Goal: Transaction & Acquisition: Subscribe to service/newsletter

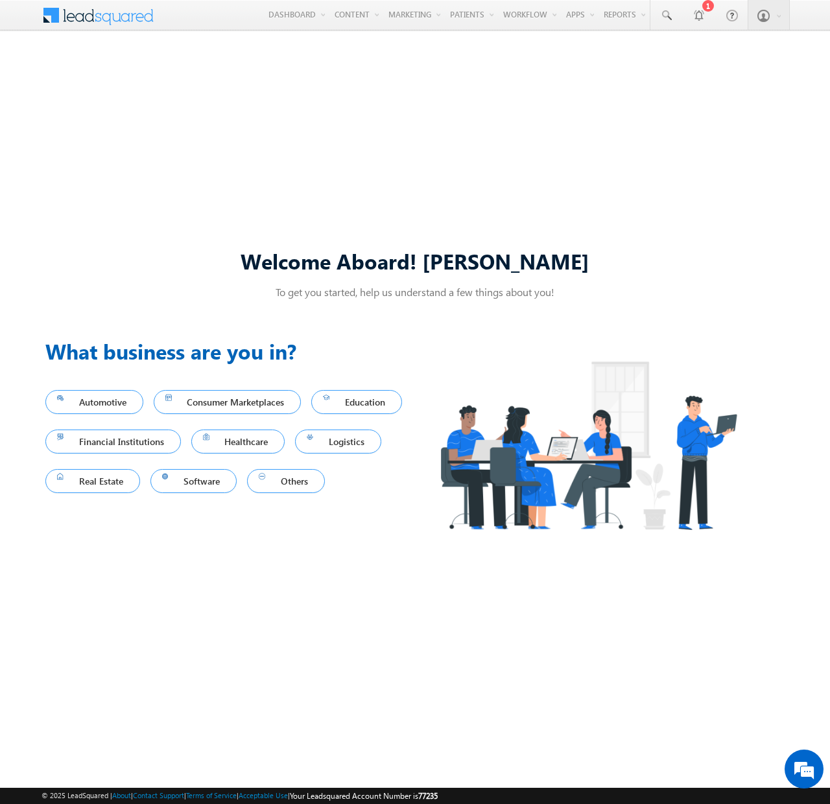
click at [274, 560] on div "Previous What business are you in? Automotive Consumer Marketplaces Education F…" at bounding box center [414, 446] width 739 height 253
click at [274, 442] on span "Healthcare" at bounding box center [238, 442] width 71 height 18
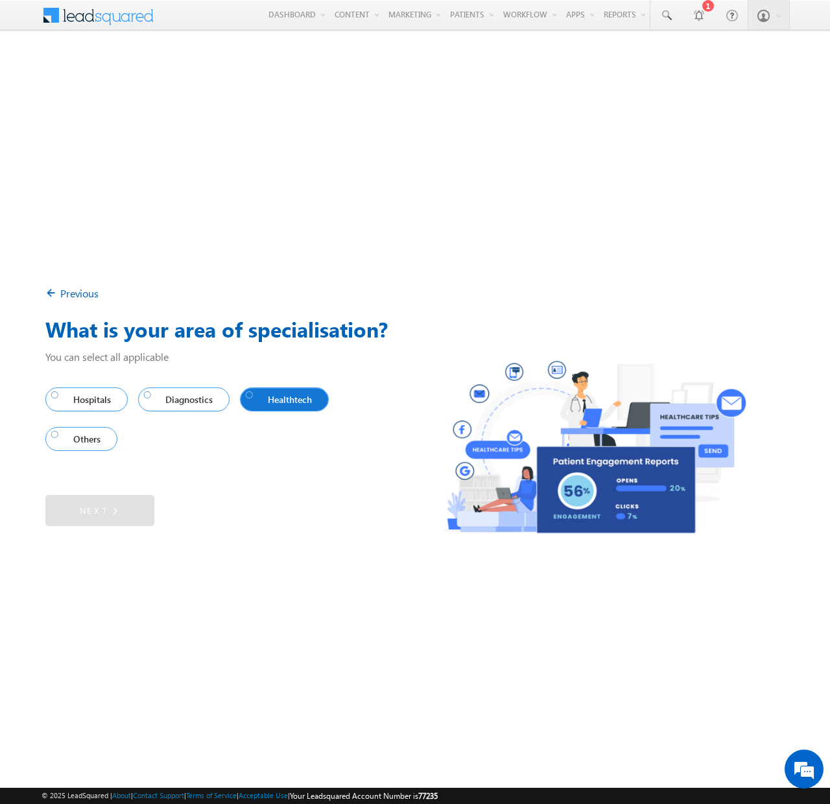
click at [253, 399] on div at bounding box center [250, 395] width 8 height 8
click at [110, 514] on img at bounding box center [110, 510] width 12 height 14
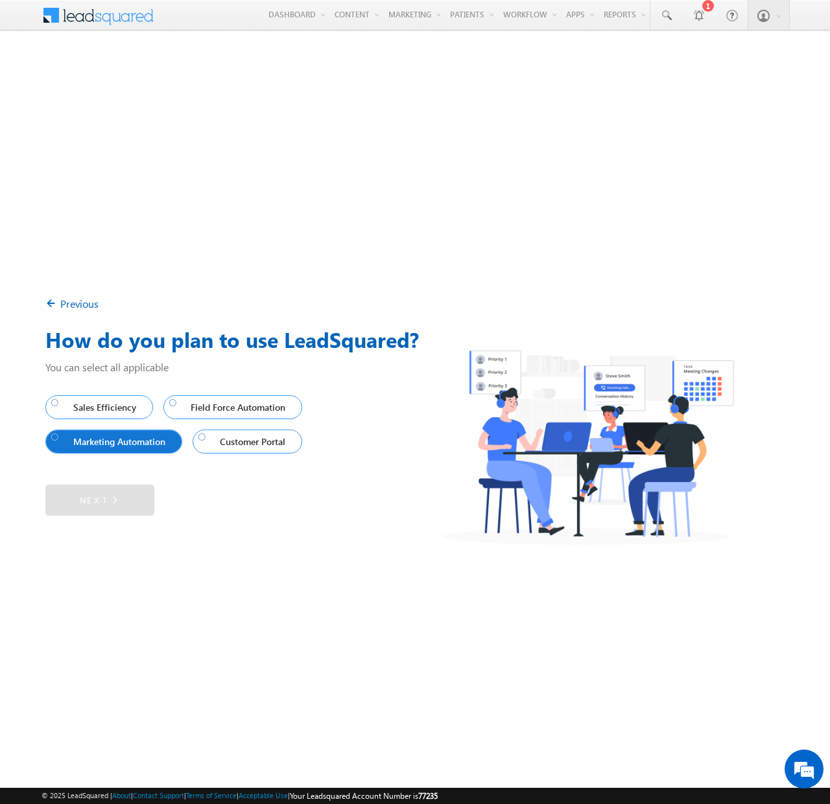
click at [111, 447] on span "Marketing Automation" at bounding box center [110, 442] width 119 height 18
click at [119, 490] on link "Next" at bounding box center [99, 500] width 109 height 31
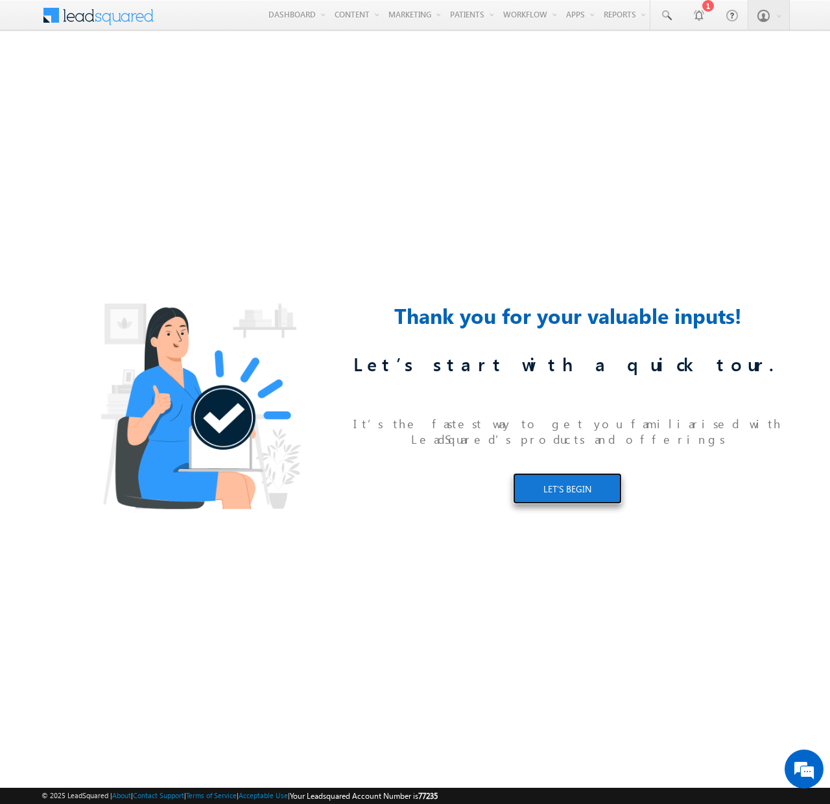
click at [598, 501] on link "LET’S BEGIN" at bounding box center [567, 488] width 109 height 31
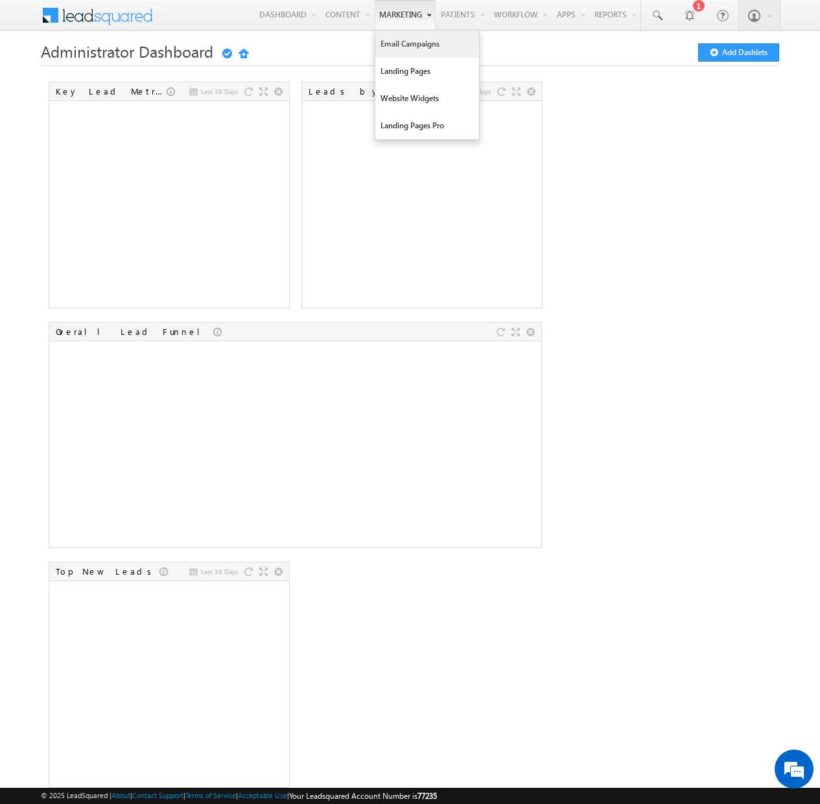
click at [380, 49] on link "Email Campaigns" at bounding box center [427, 43] width 104 height 27
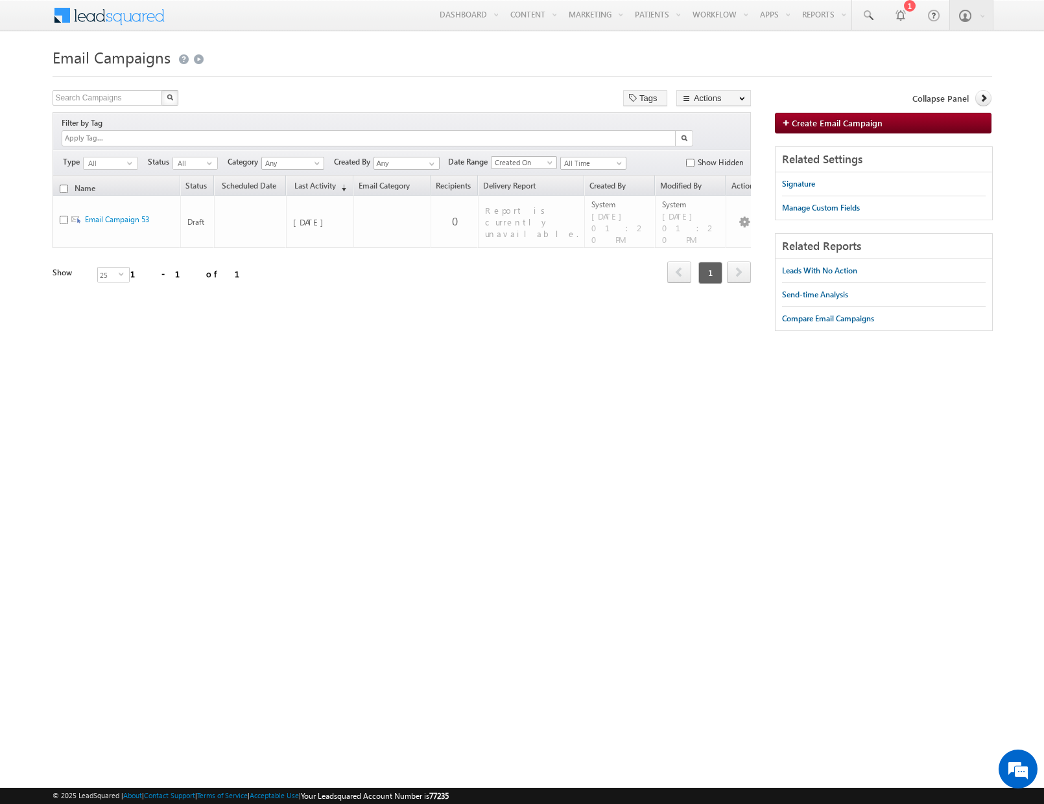
click at [390, 384] on html "Menu Paul pstra uss@c arall el.co m" at bounding box center [522, 200] width 1044 height 400
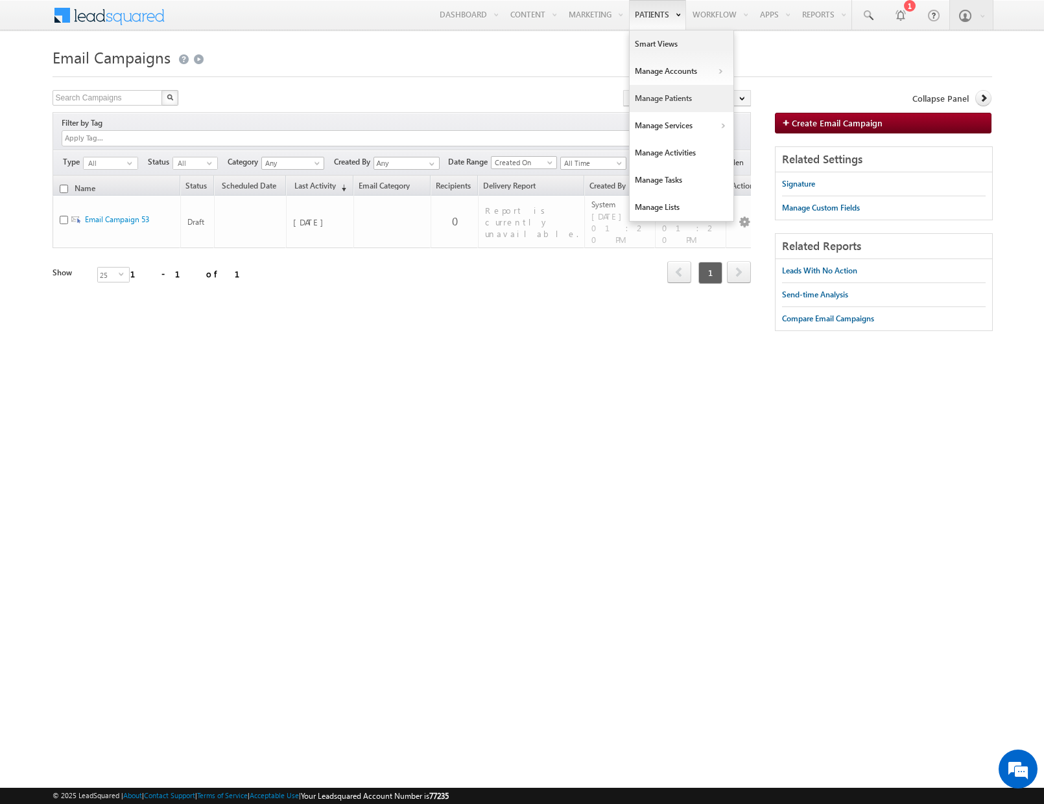
click at [686, 100] on link "Manage Patients" at bounding box center [681, 98] width 104 height 27
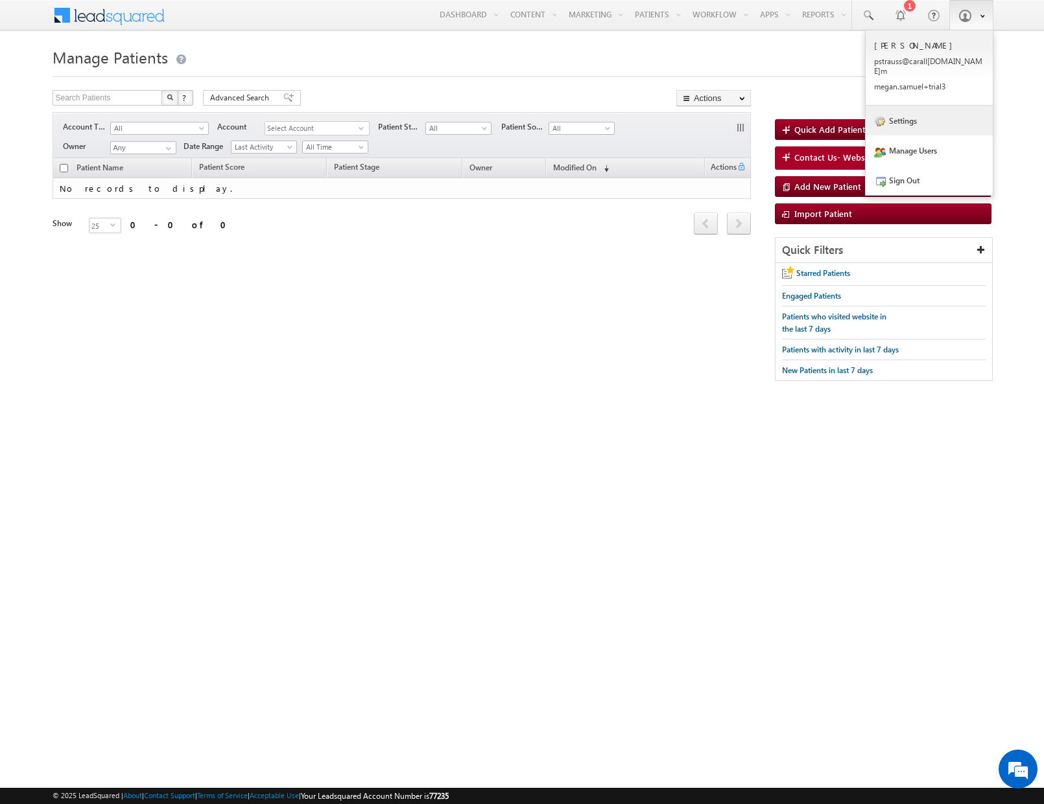
click at [906, 113] on link "Settings" at bounding box center [928, 121] width 127 height 30
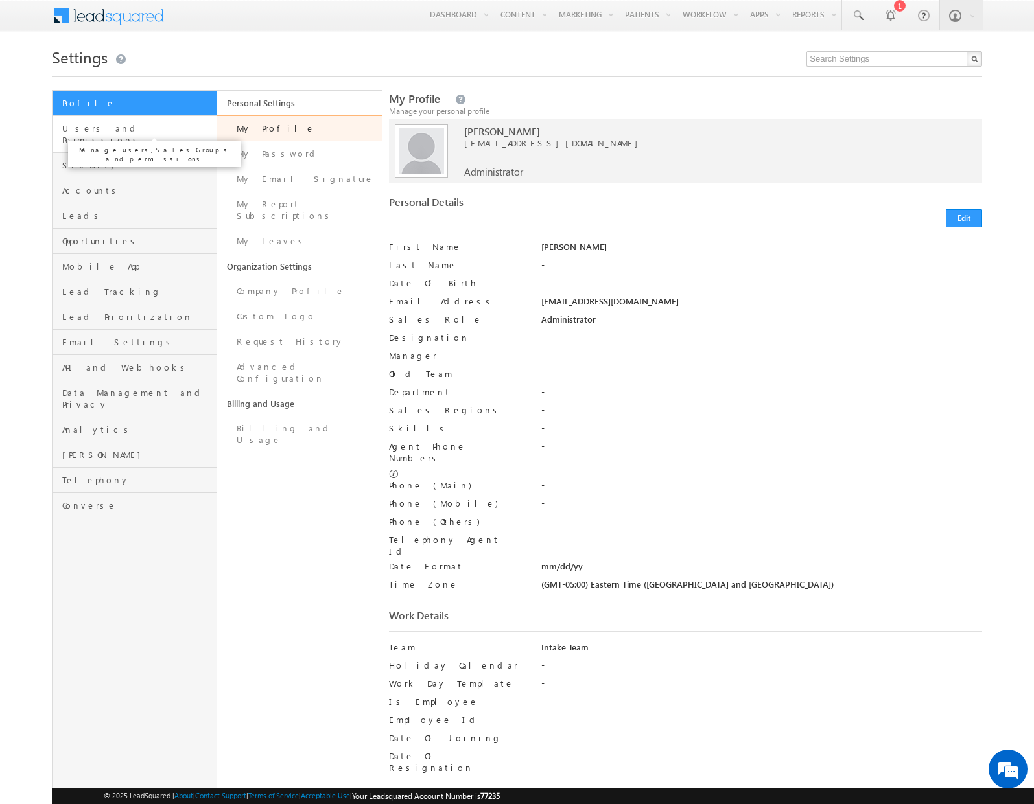
click at [112, 129] on span "Users and Permissions" at bounding box center [137, 134] width 151 height 23
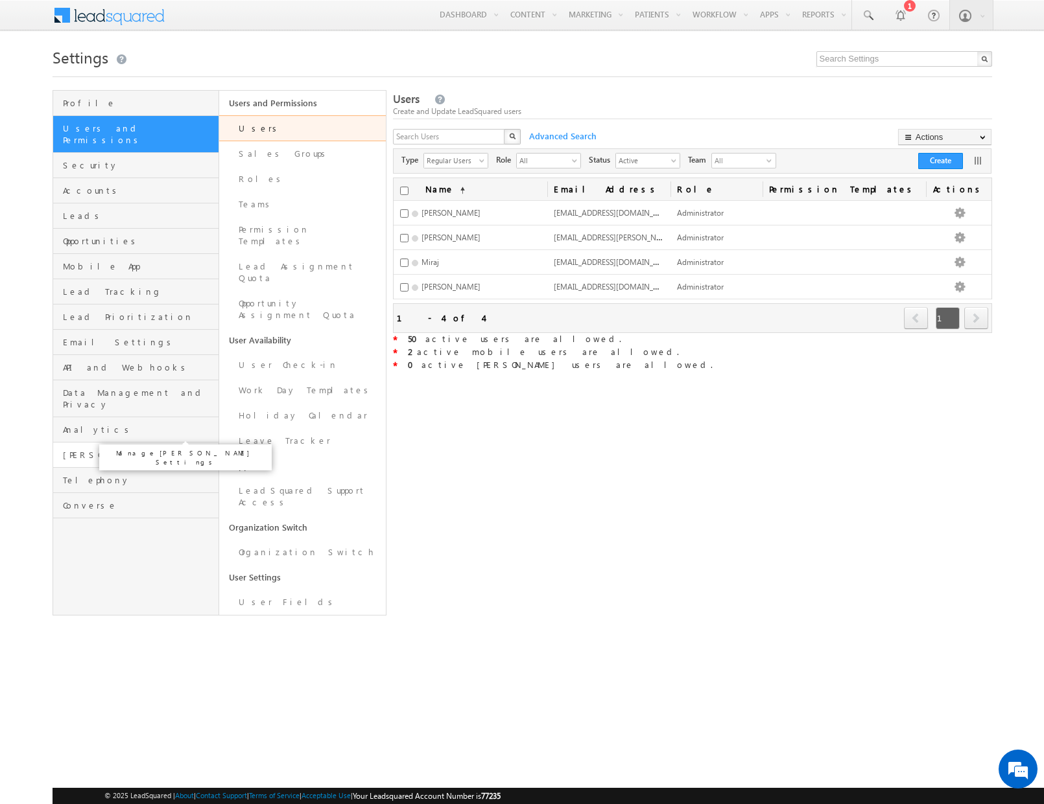
click at [90, 449] on span "[PERSON_NAME]" at bounding box center [139, 455] width 153 height 12
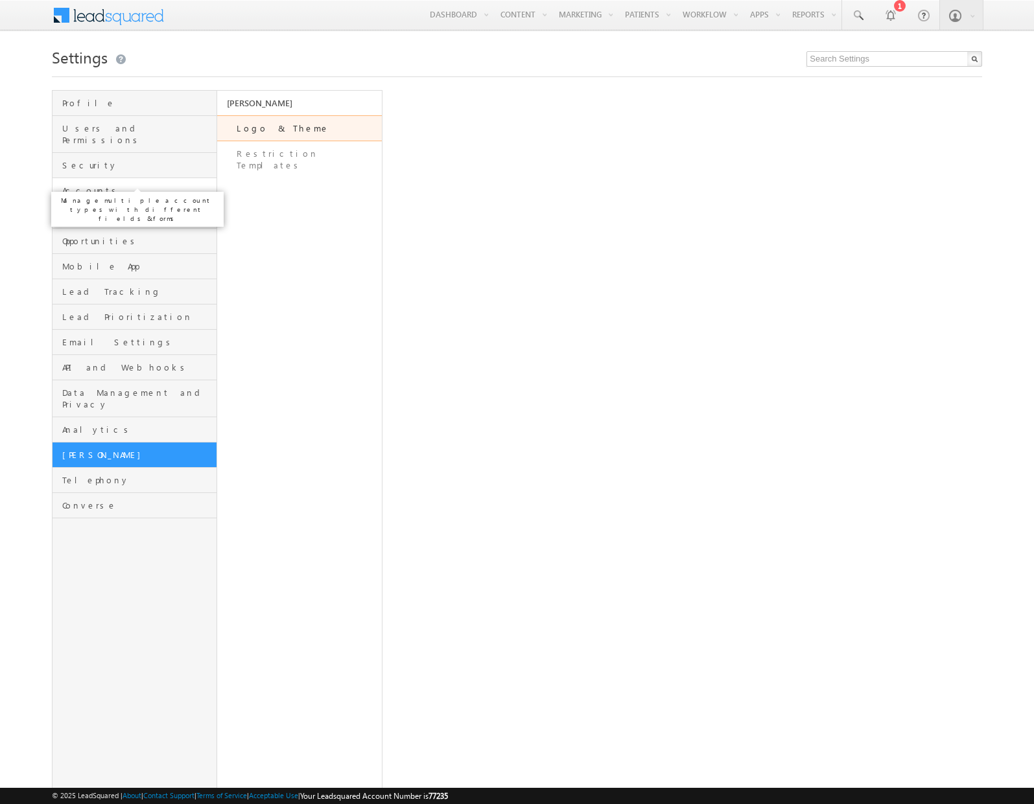
click at [91, 185] on span "Accounts" at bounding box center [137, 191] width 151 height 12
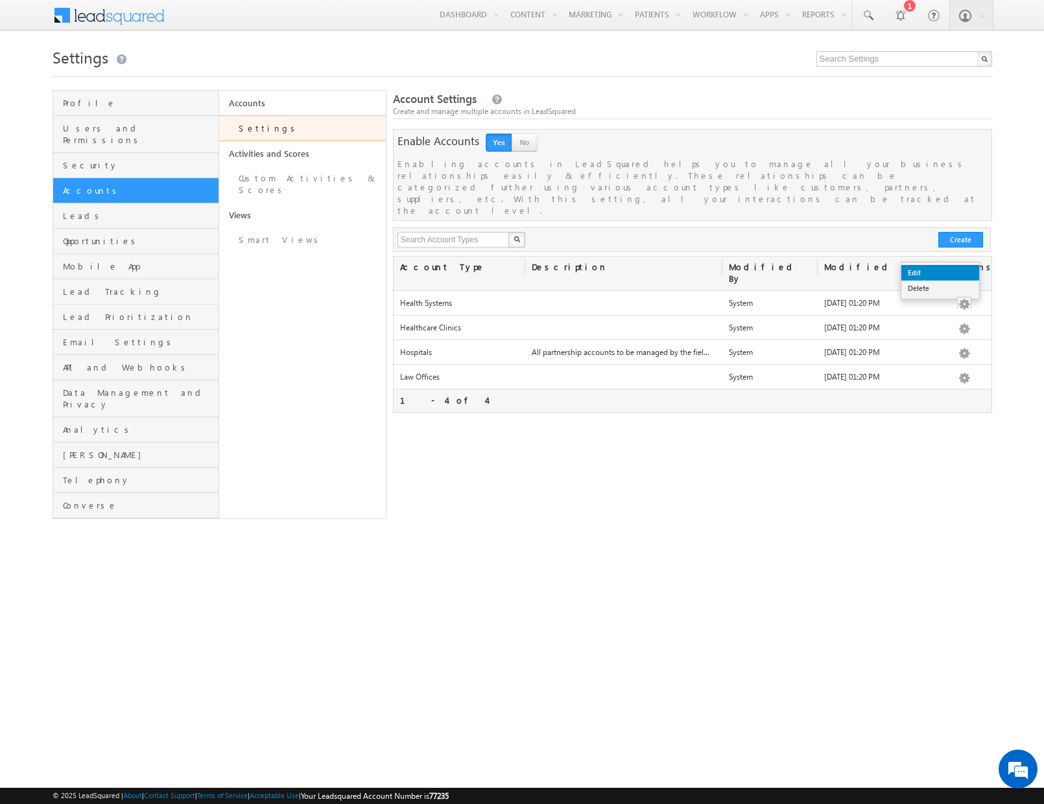
click at [937, 270] on link "Edit" at bounding box center [940, 273] width 78 height 16
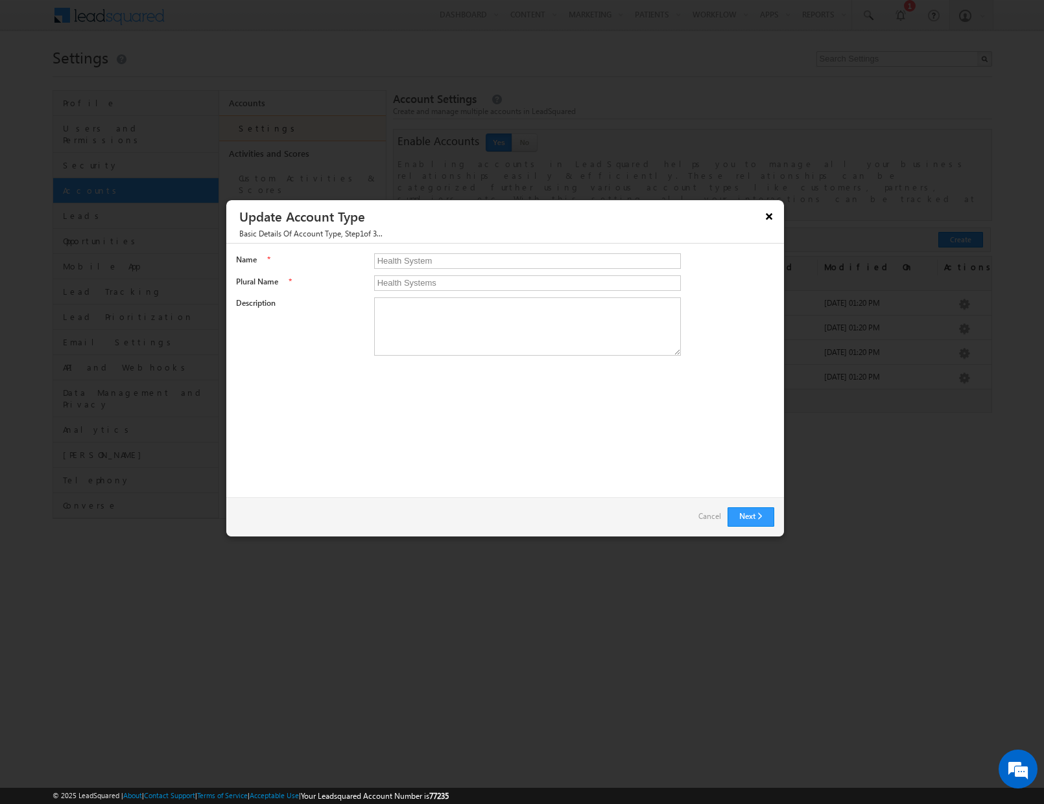
click at [762, 215] on button "×" at bounding box center [768, 216] width 21 height 23
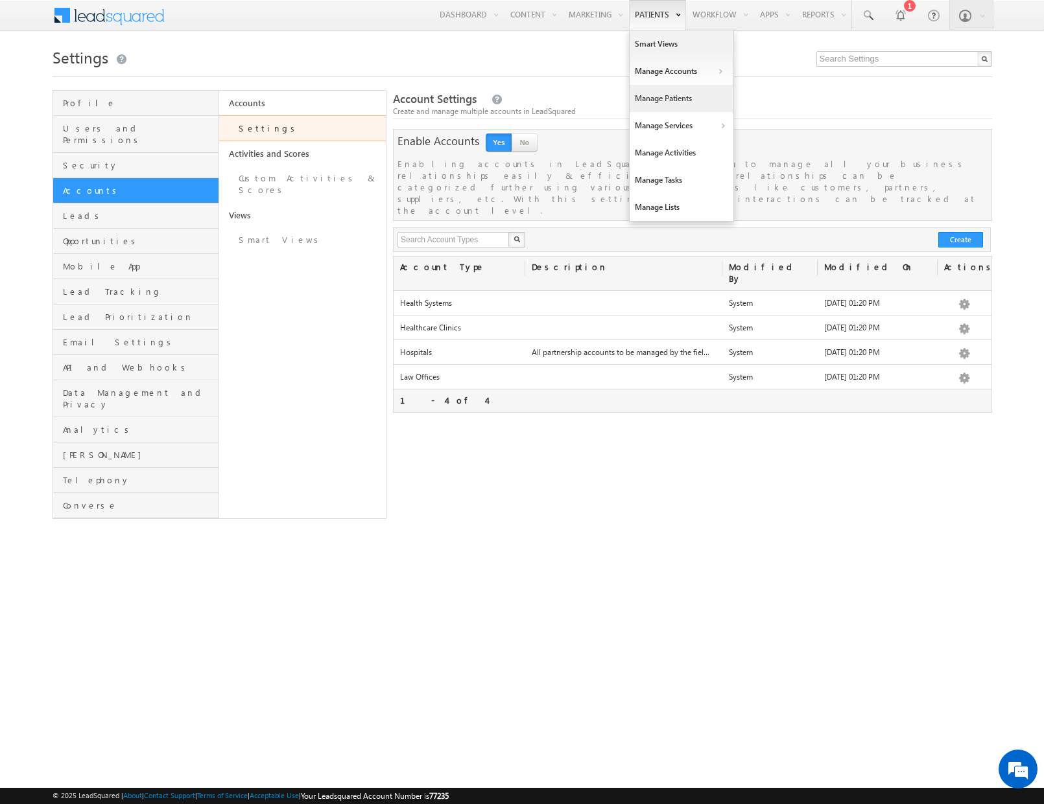
click at [660, 94] on link "Manage Patients" at bounding box center [681, 98] width 104 height 27
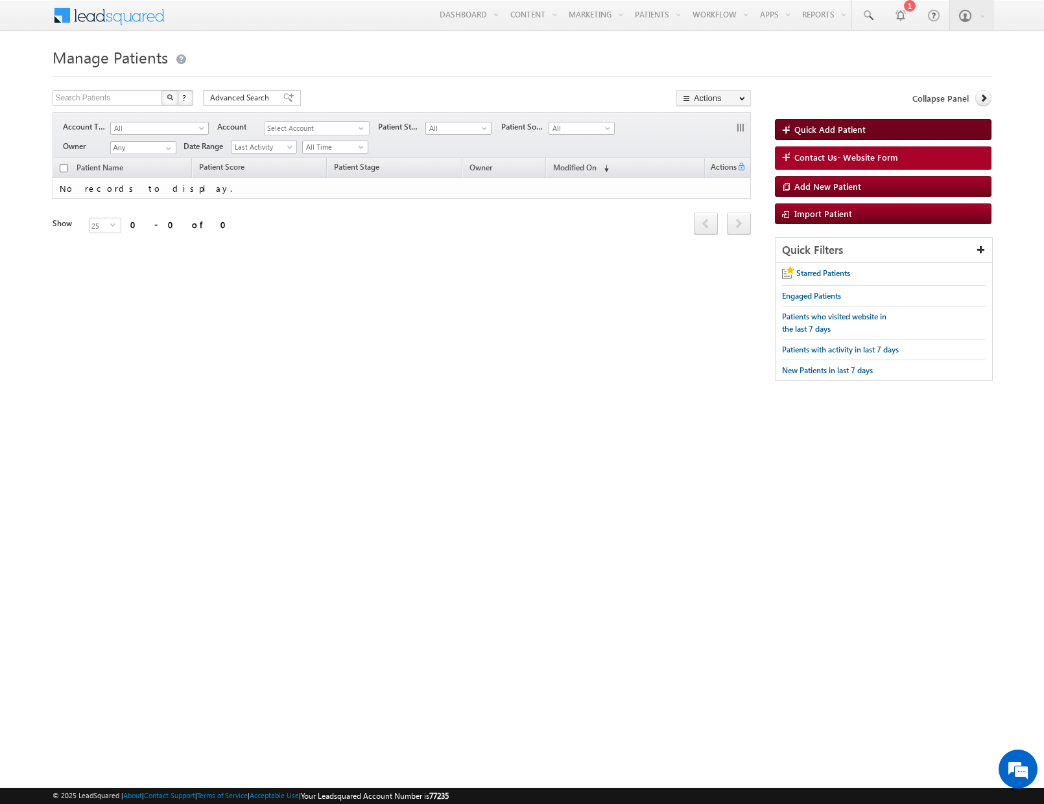
click at [838, 129] on span "Quick Add Patient" at bounding box center [829, 129] width 71 height 11
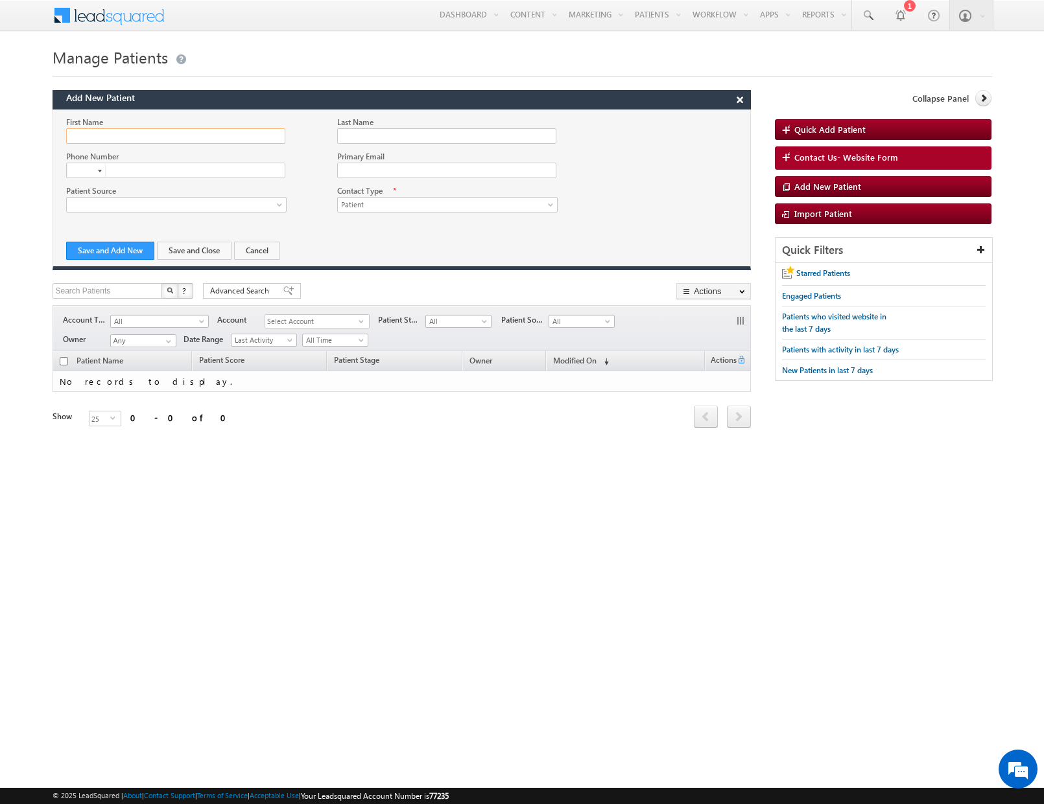
click at [165, 132] on input "First Name" at bounding box center [175, 136] width 219 height 16
type input "Test"
type input "User"
type input "+1"
type input "!"
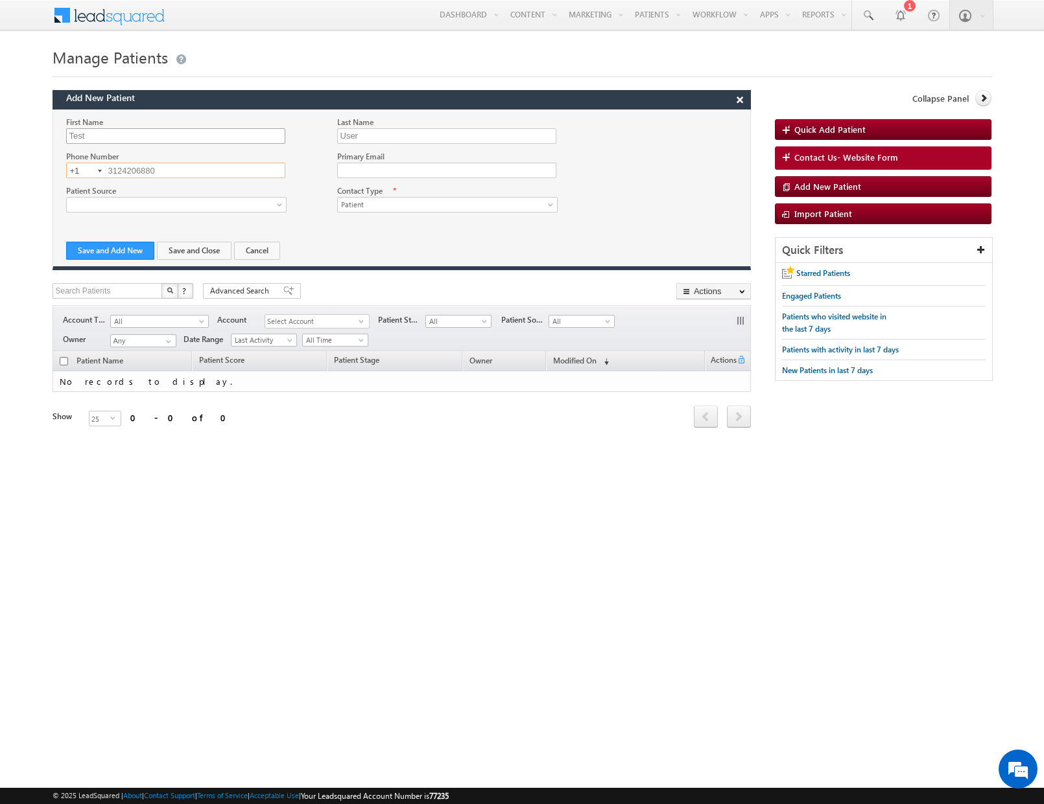
type input "3124206880"
type input "pstrauss+testleadsquared@carallel.com"
click at [118, 244] on button "Save and Add New" at bounding box center [110, 251] width 88 height 18
click at [181, 379] on td "No records to display." at bounding box center [402, 381] width 698 height 21
click at [244, 377] on td "No records to display." at bounding box center [402, 381] width 698 height 21
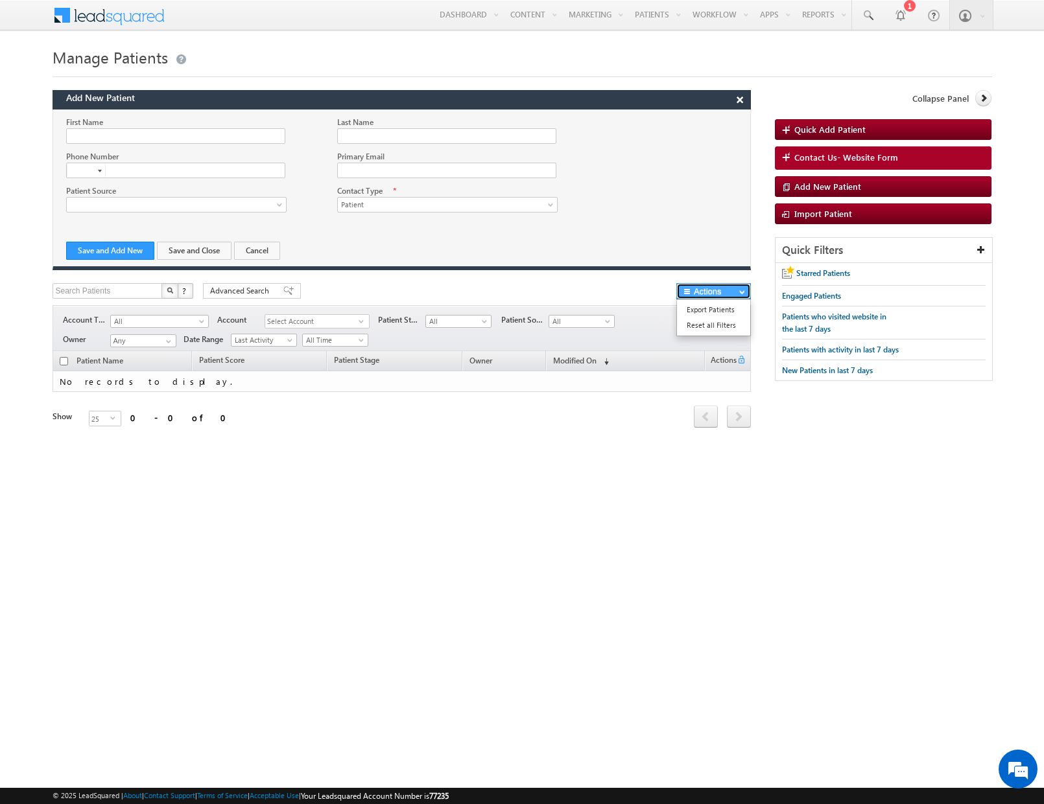
click at [712, 294] on button "Actions" at bounding box center [713, 291] width 75 height 16
click at [211, 356] on span "Patient Score" at bounding box center [221, 360] width 45 height 10
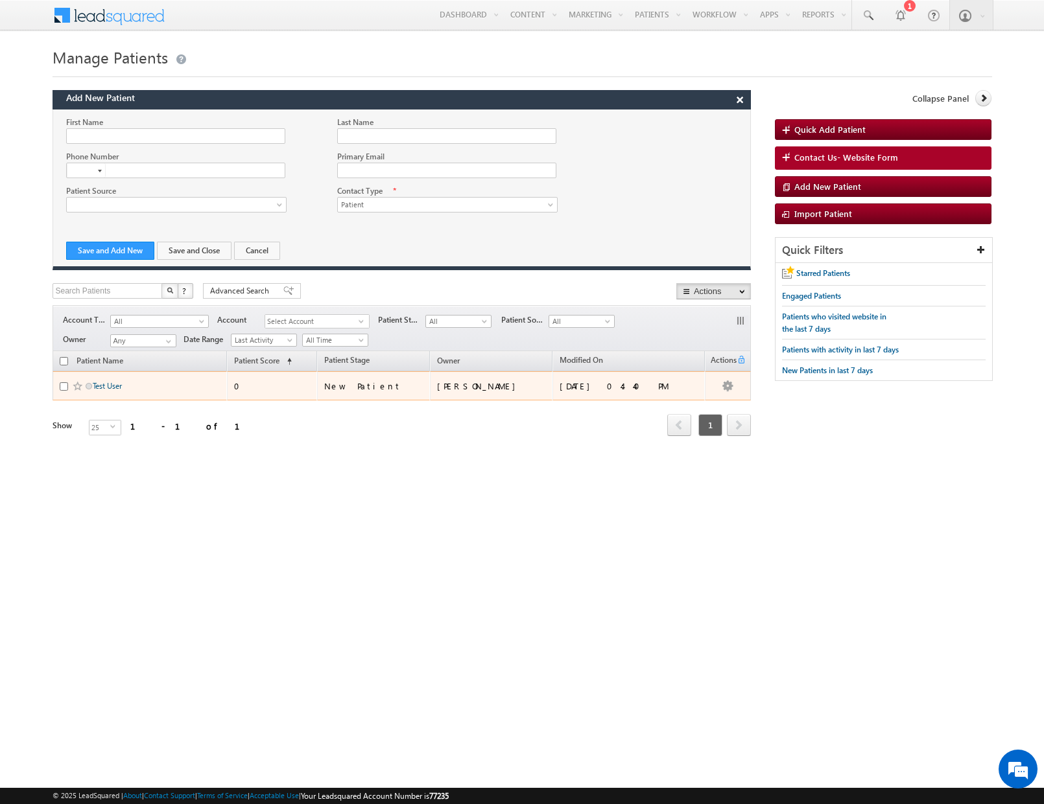
click at [117, 381] on link "Test User" at bounding box center [107, 386] width 29 height 10
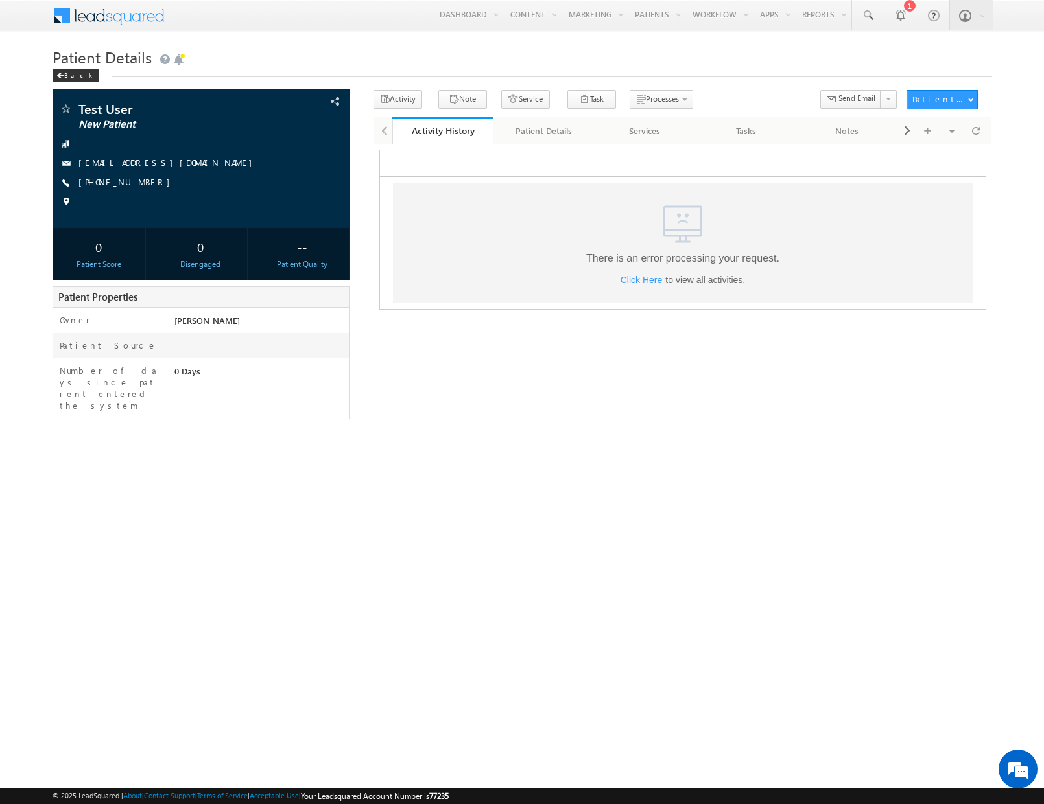
click at [636, 278] on span "Click Here" at bounding box center [641, 279] width 42 height 10
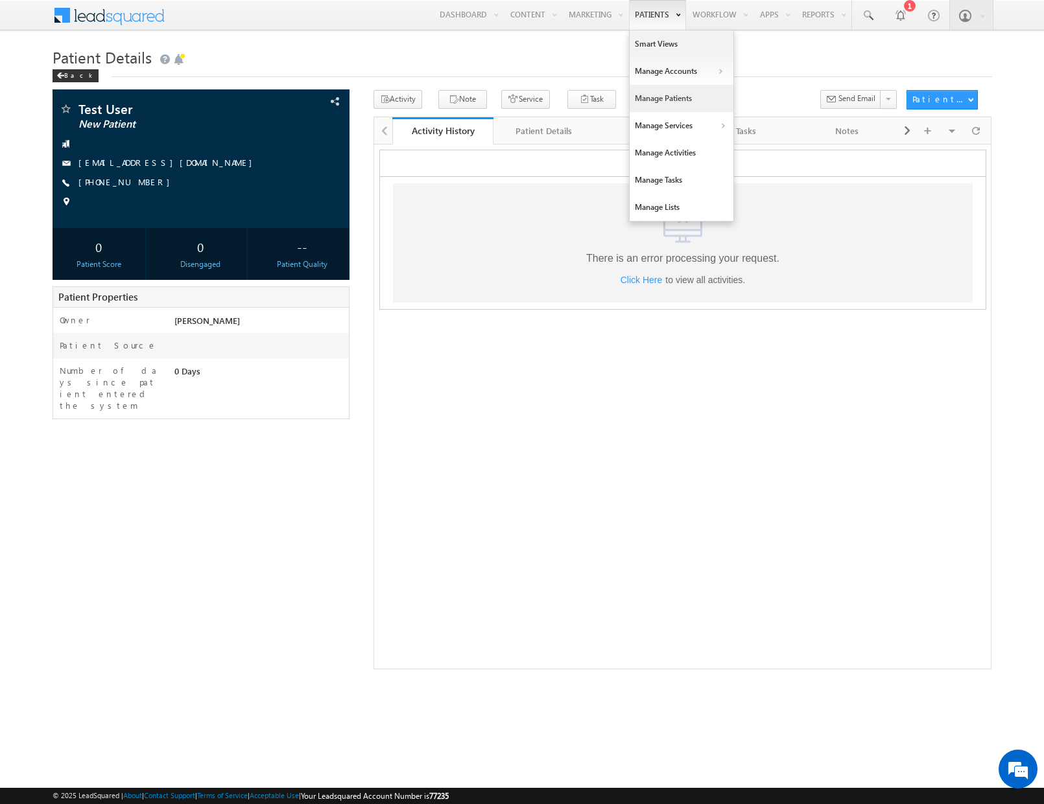
click at [653, 100] on link "Manage Patients" at bounding box center [681, 98] width 104 height 27
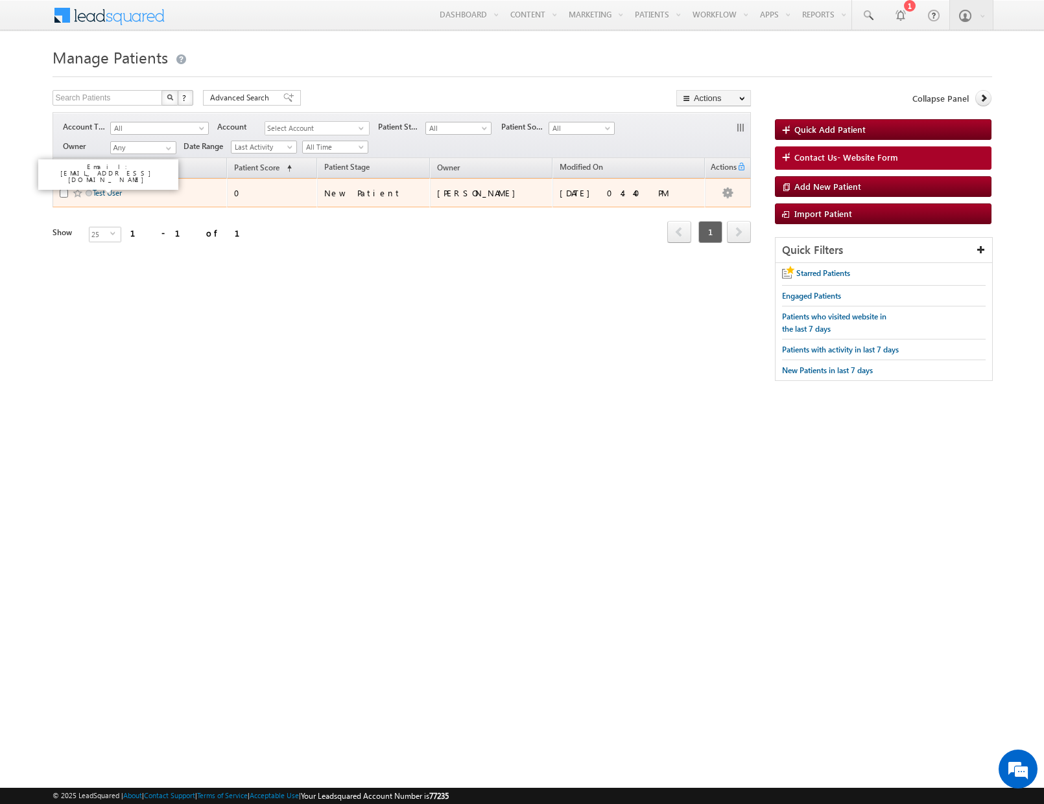
click at [117, 193] on link "Test User" at bounding box center [107, 193] width 29 height 10
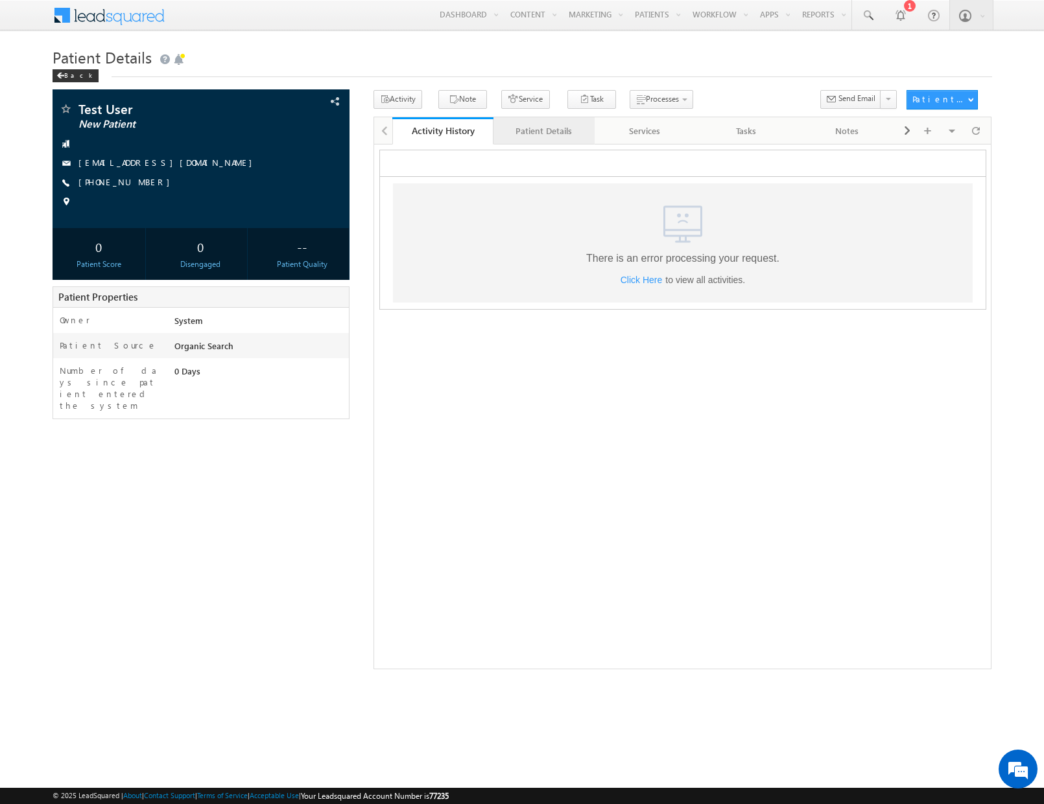
click at [559, 134] on div "Patient Details" at bounding box center [543, 131] width 79 height 16
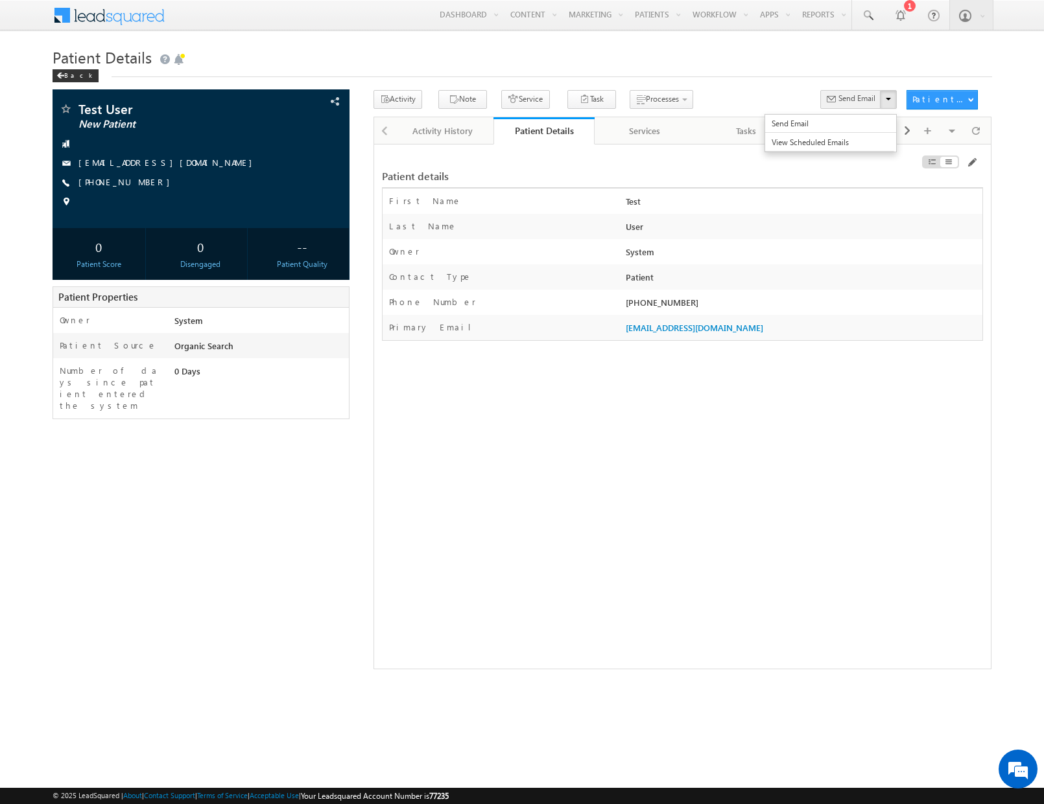
click at [841, 106] on button "Send Email" at bounding box center [850, 99] width 61 height 19
click at [743, 133] on div "Tasks" at bounding box center [745, 131] width 79 height 16
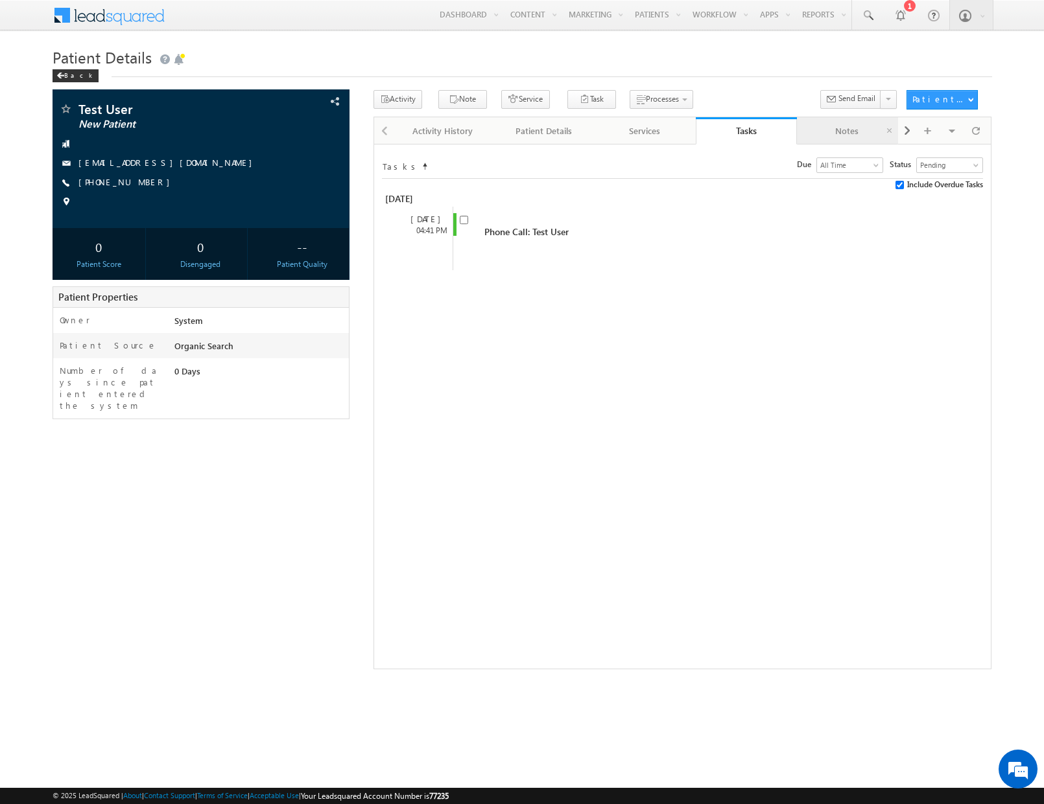
click at [815, 139] on link "Notes" at bounding box center [847, 130] width 101 height 27
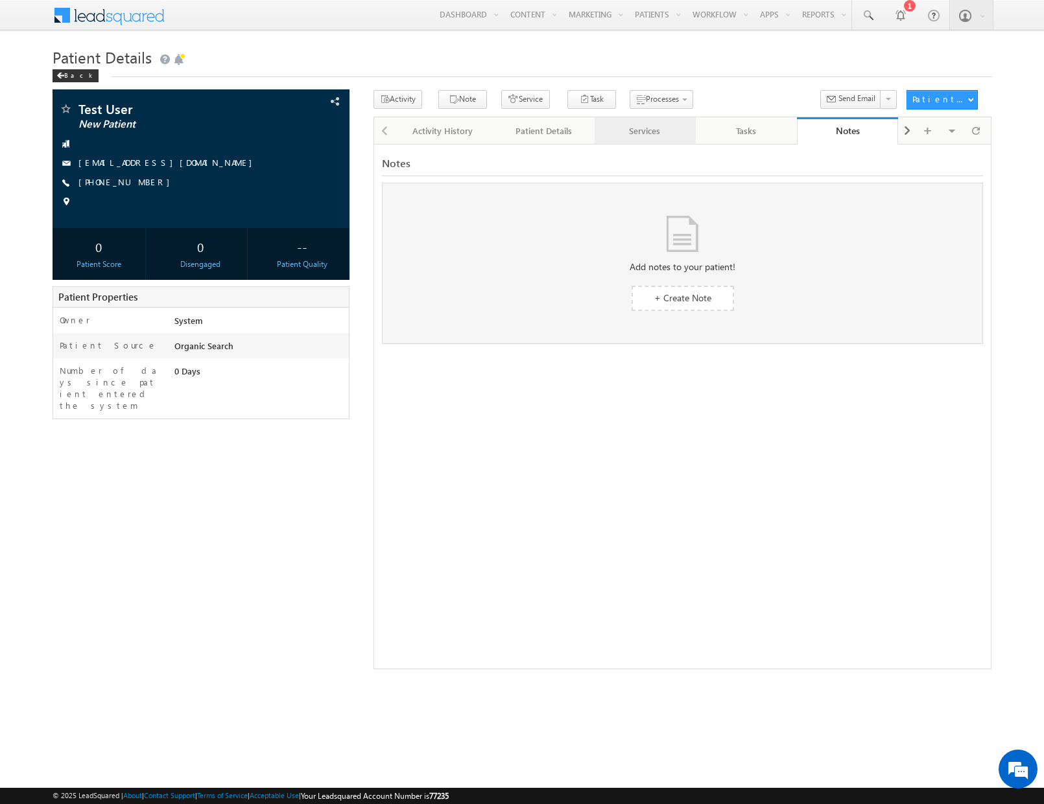
click at [631, 130] on div "Services" at bounding box center [644, 131] width 79 height 16
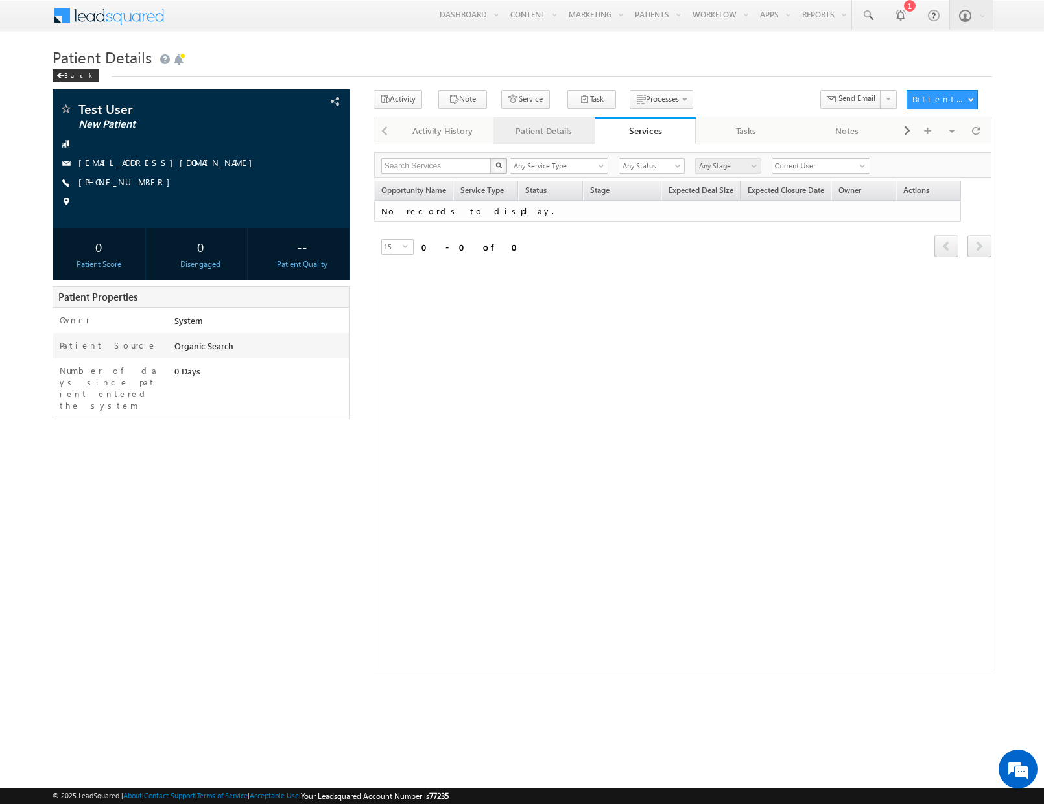
click at [553, 130] on div "Patient Details" at bounding box center [543, 131] width 79 height 16
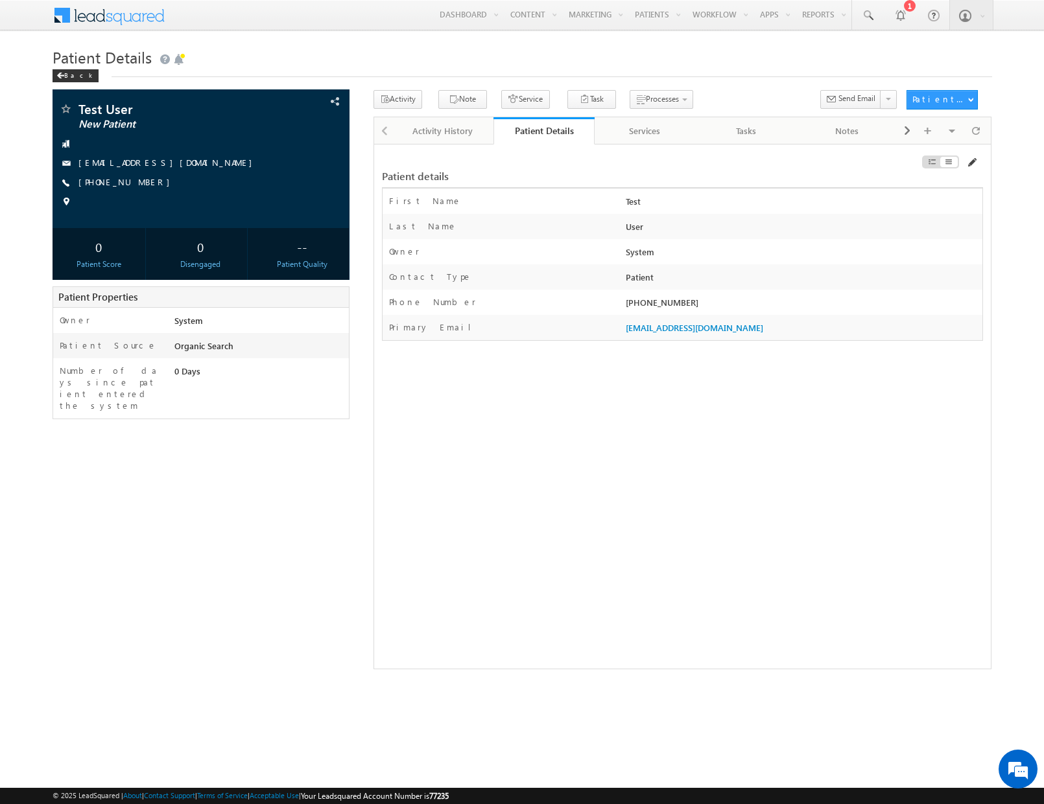
click at [969, 161] on span at bounding box center [971, 163] width 10 height 10
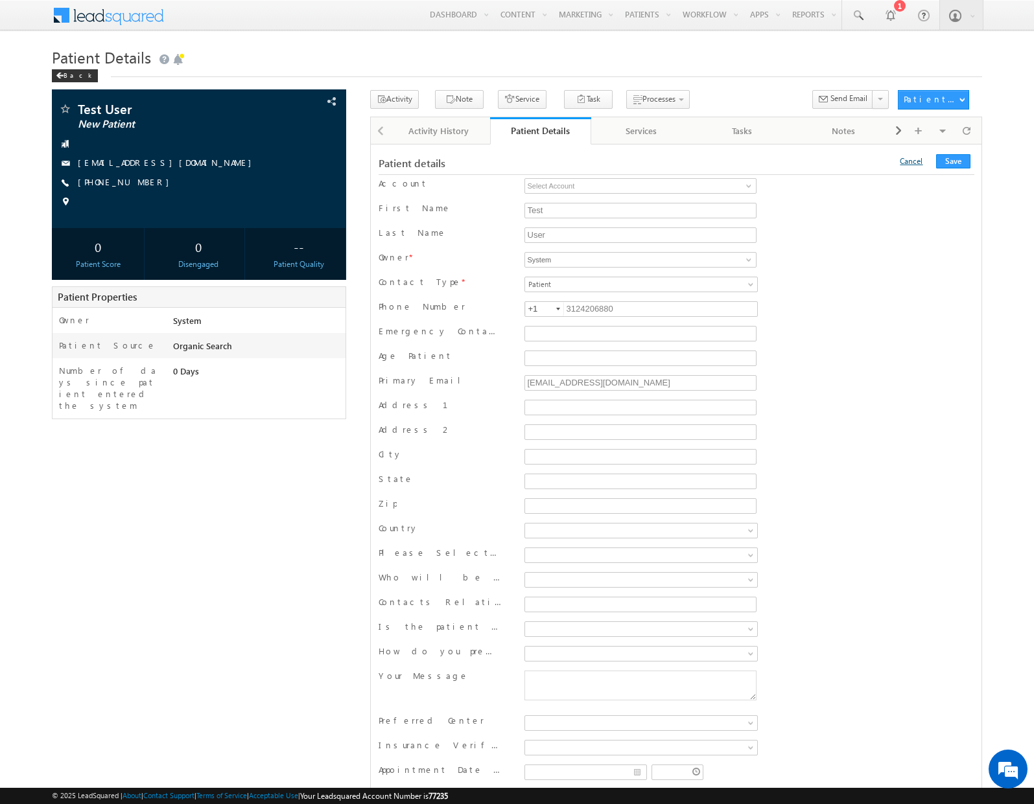
click at [920, 166] on link "Cancel" at bounding box center [911, 161] width 23 height 10
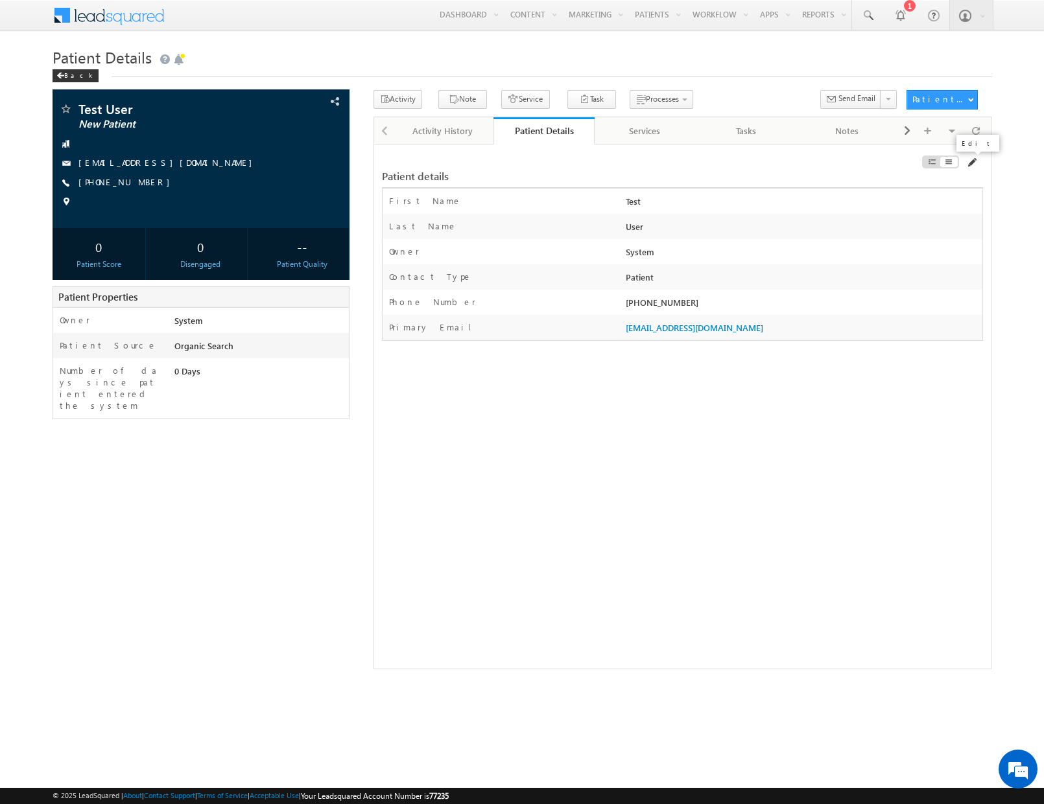
click at [970, 165] on span at bounding box center [971, 163] width 10 height 10
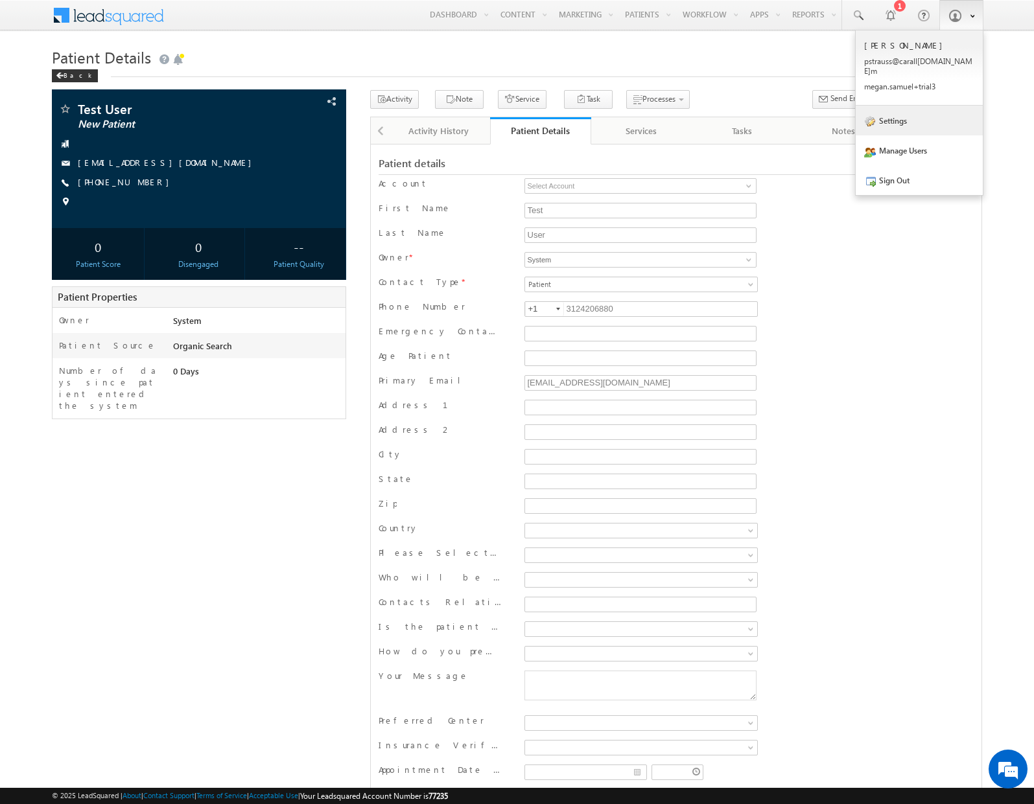
click at [895, 119] on link "Settings" at bounding box center [919, 121] width 127 height 30
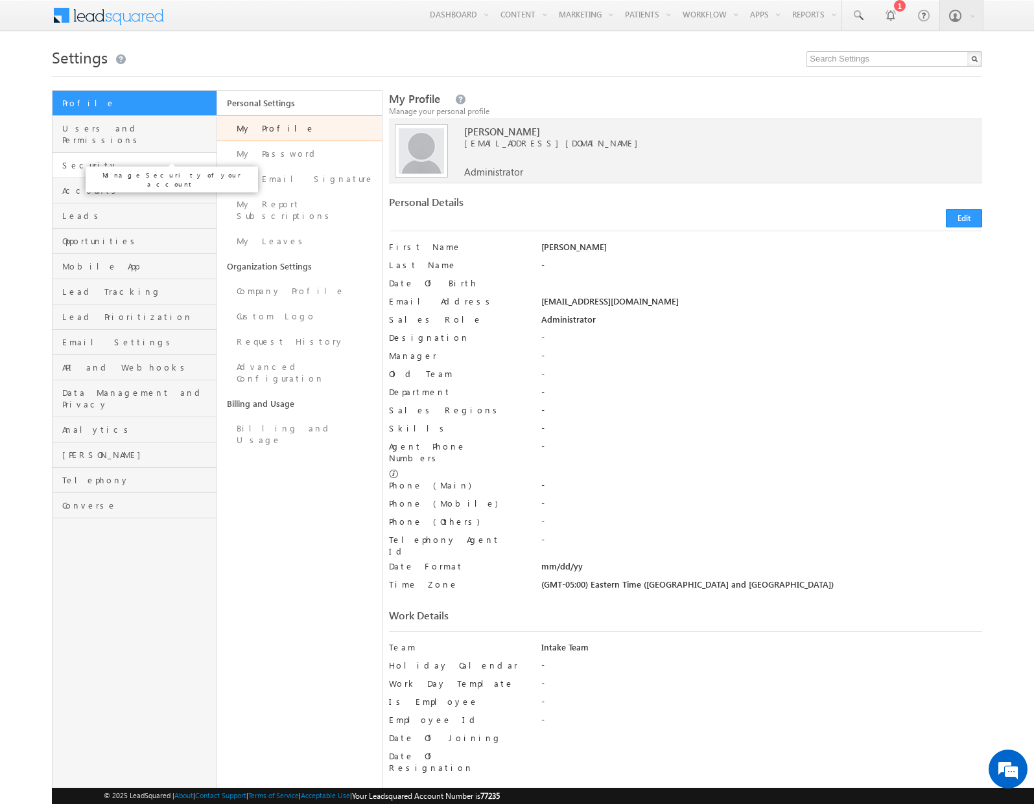
click at [77, 159] on span "Security" at bounding box center [137, 165] width 151 height 12
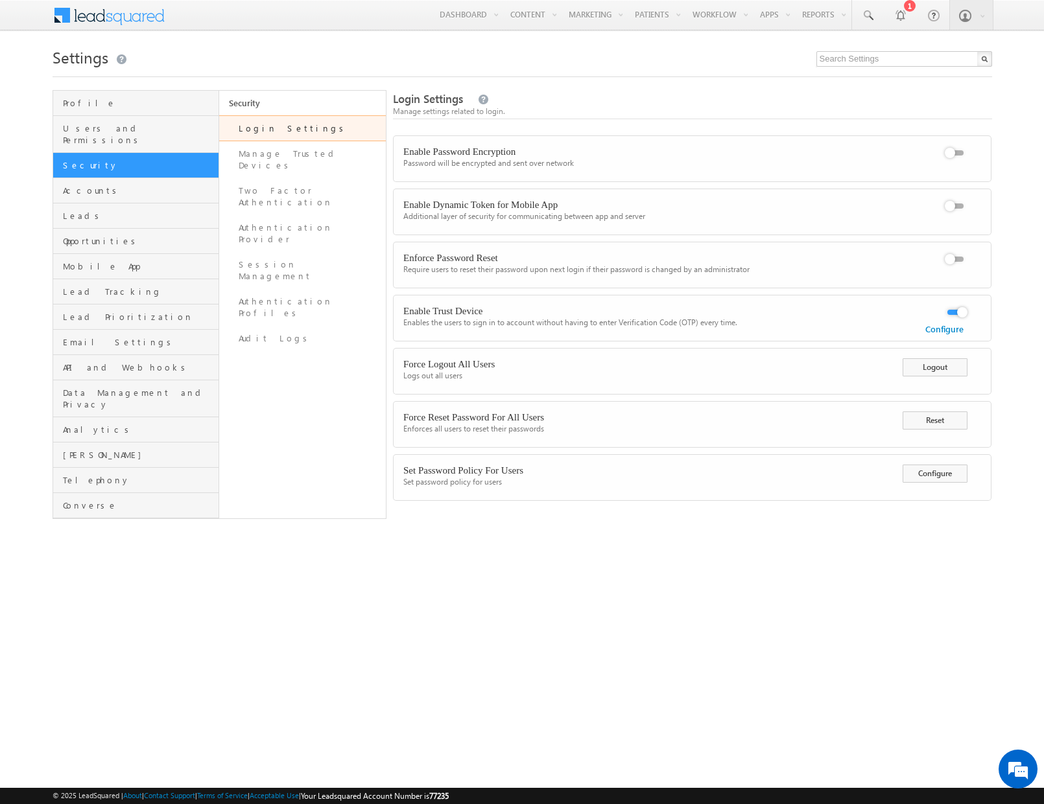
click at [955, 146] on label at bounding box center [956, 146] width 26 height 0
click at [0, 0] on input "checkbox" at bounding box center [0, 0] width 0 height 0
click at [292, 180] on link "Two Factor Authentication" at bounding box center [302, 196] width 167 height 37
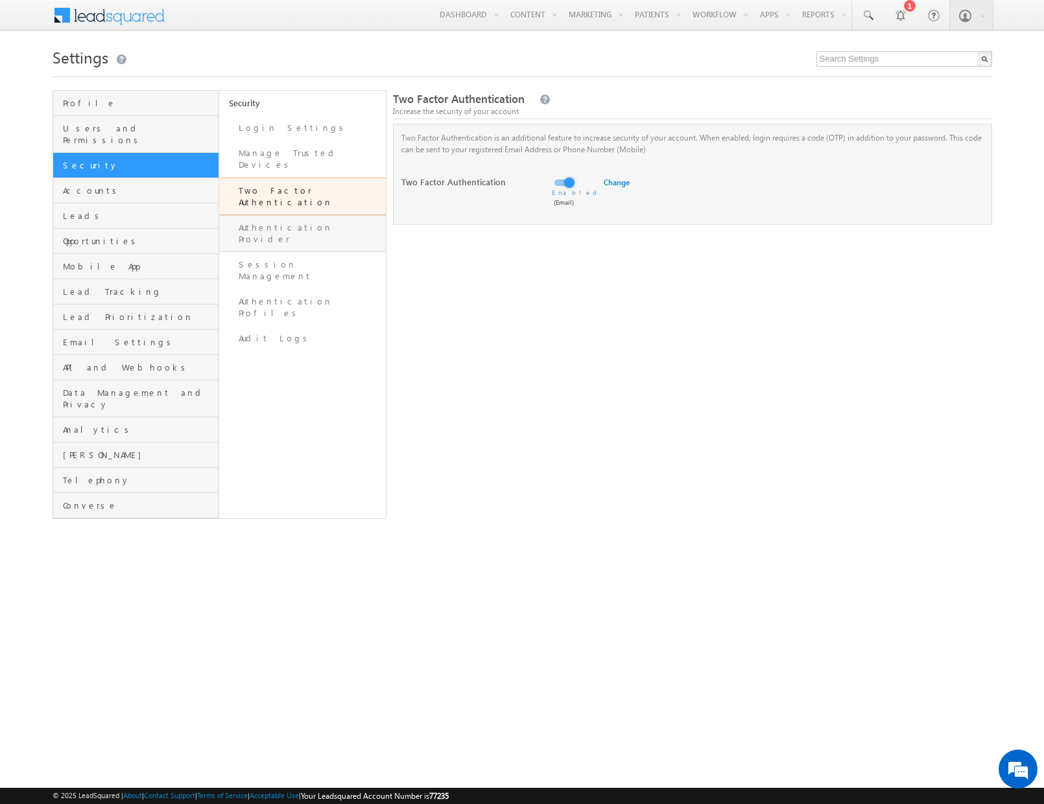
click at [310, 215] on link "Authentication Provider" at bounding box center [302, 233] width 167 height 37
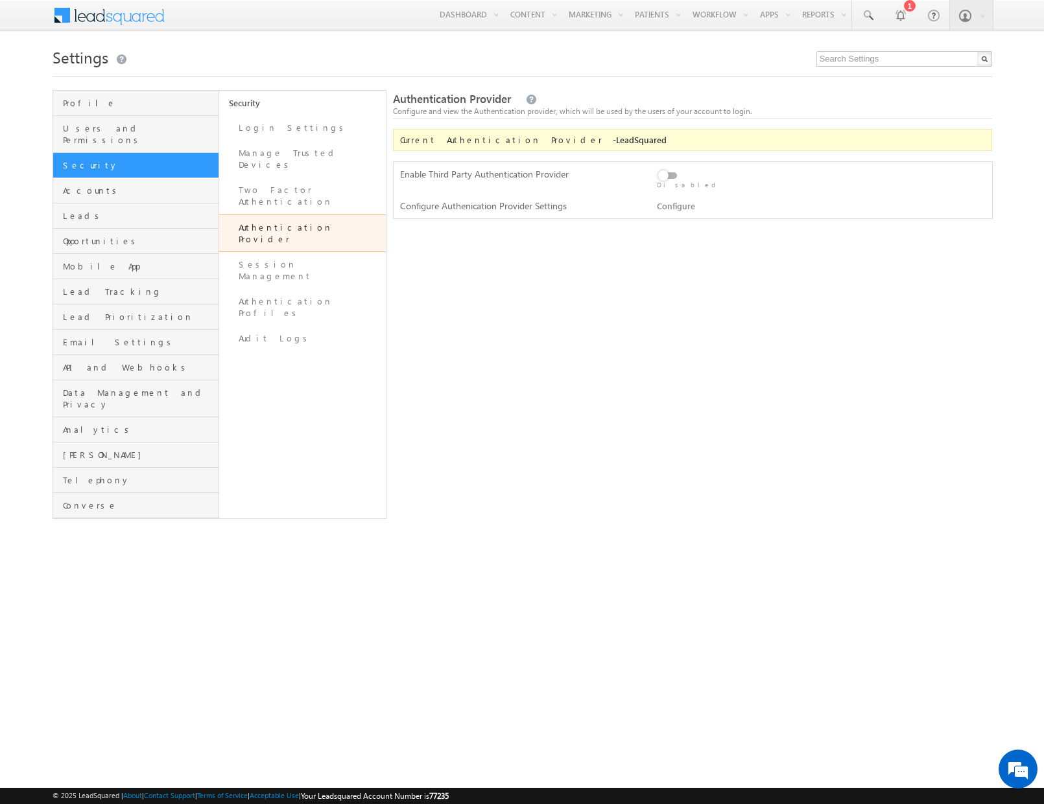
click at [99, 336] on div "Set rules to identify high quality leads" at bounding box center [166, 331] width 179 height 32
click at [97, 336] on span "Email Settings" at bounding box center [139, 342] width 153 height 12
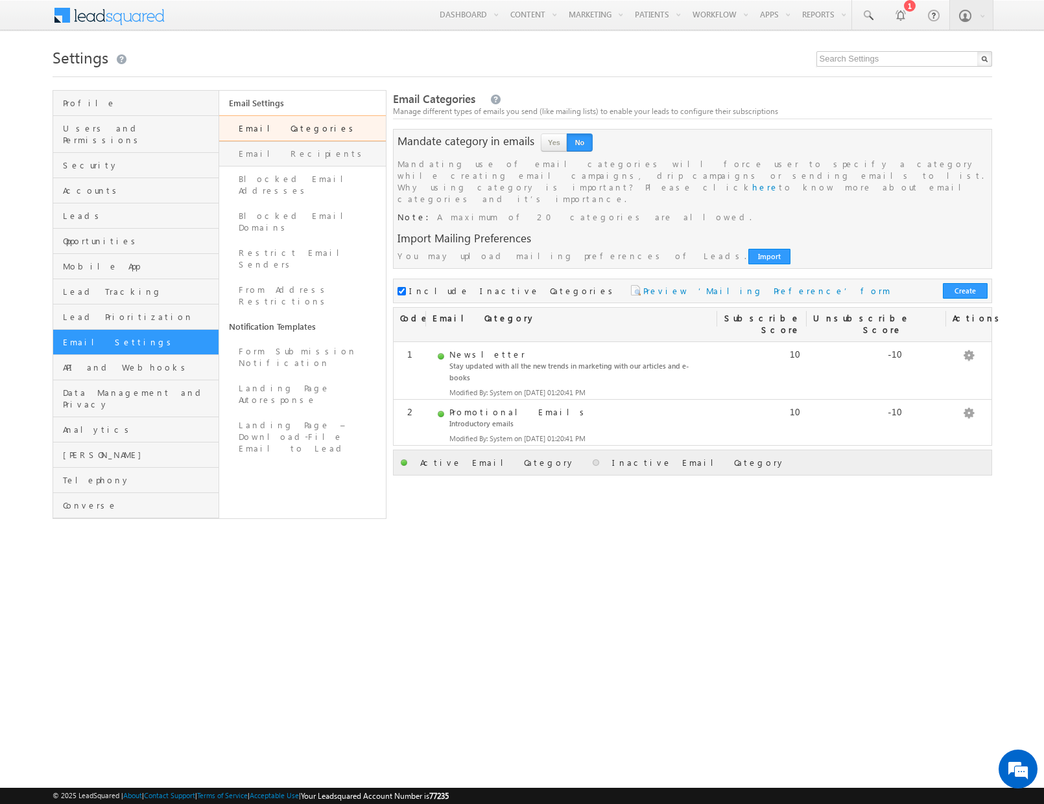
click at [264, 155] on link "Email Recipients" at bounding box center [302, 153] width 167 height 25
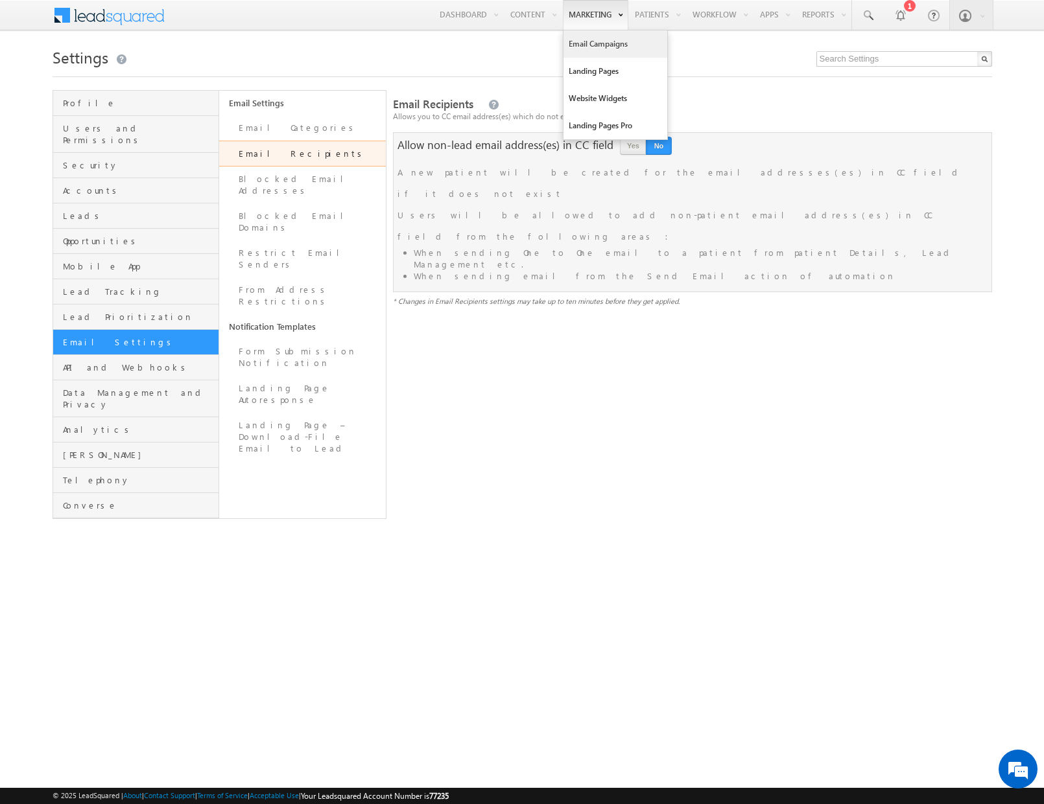
click at [580, 43] on link "Email Campaigns" at bounding box center [615, 43] width 104 height 27
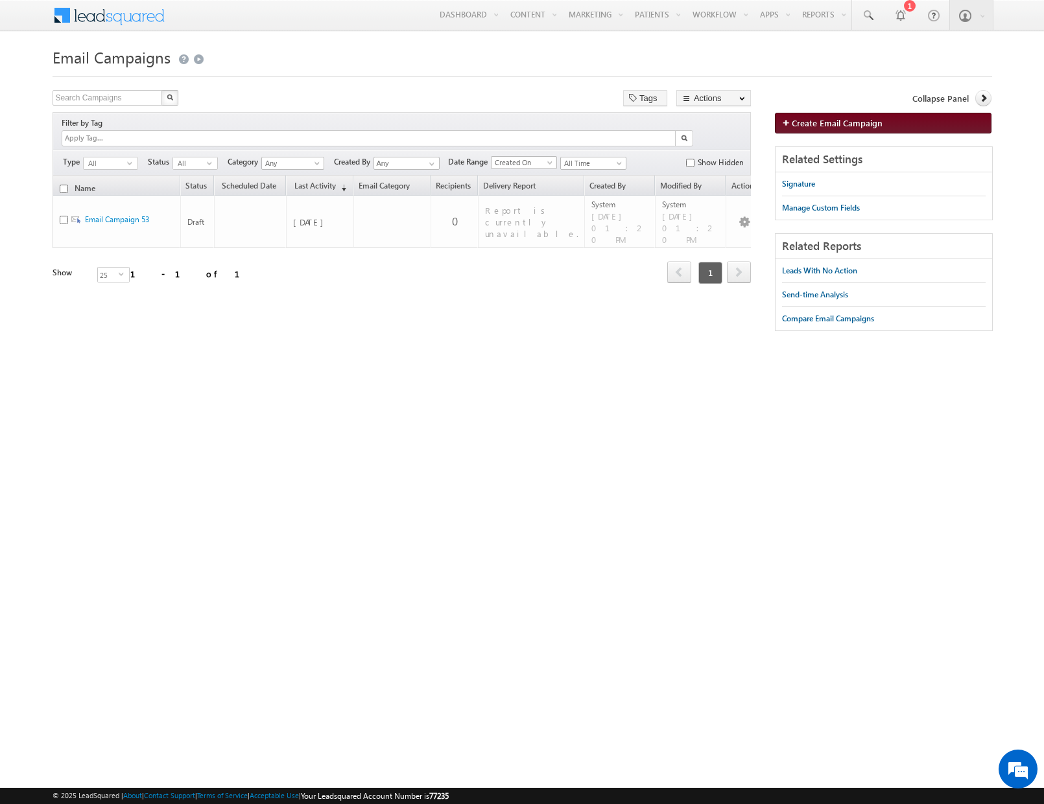
click at [873, 126] on span "Create Email Campaign" at bounding box center [836, 122] width 91 height 11
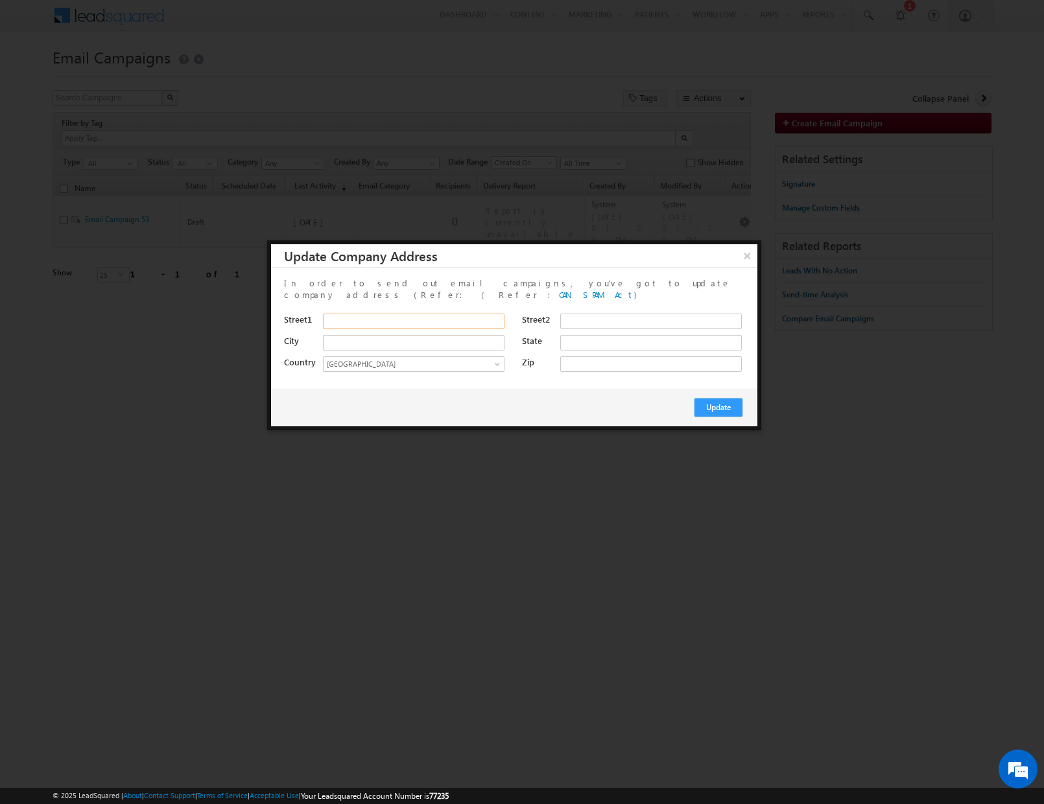
click at [412, 314] on input "Street1" at bounding box center [413, 322] width 181 height 16
type input "1720 W. Division Ave."
type input "Chicago"
type input "i"
type input "IL"
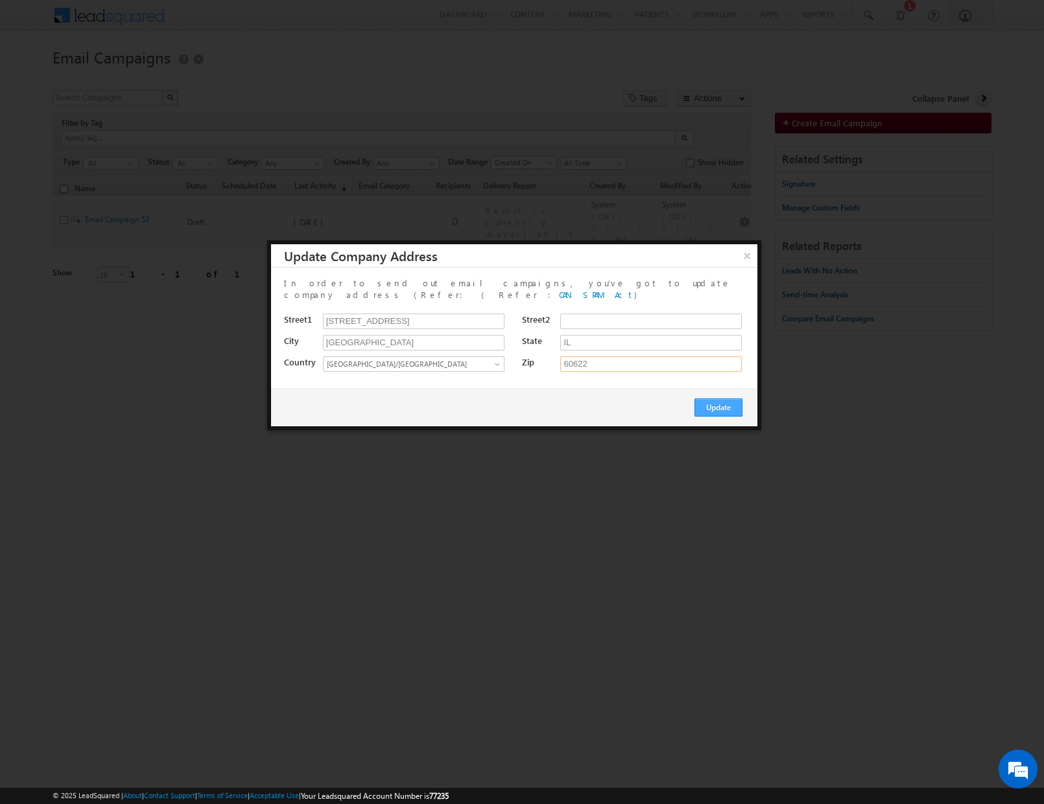
type input "60622"
click at [716, 399] on button "Update" at bounding box center [718, 408] width 48 height 18
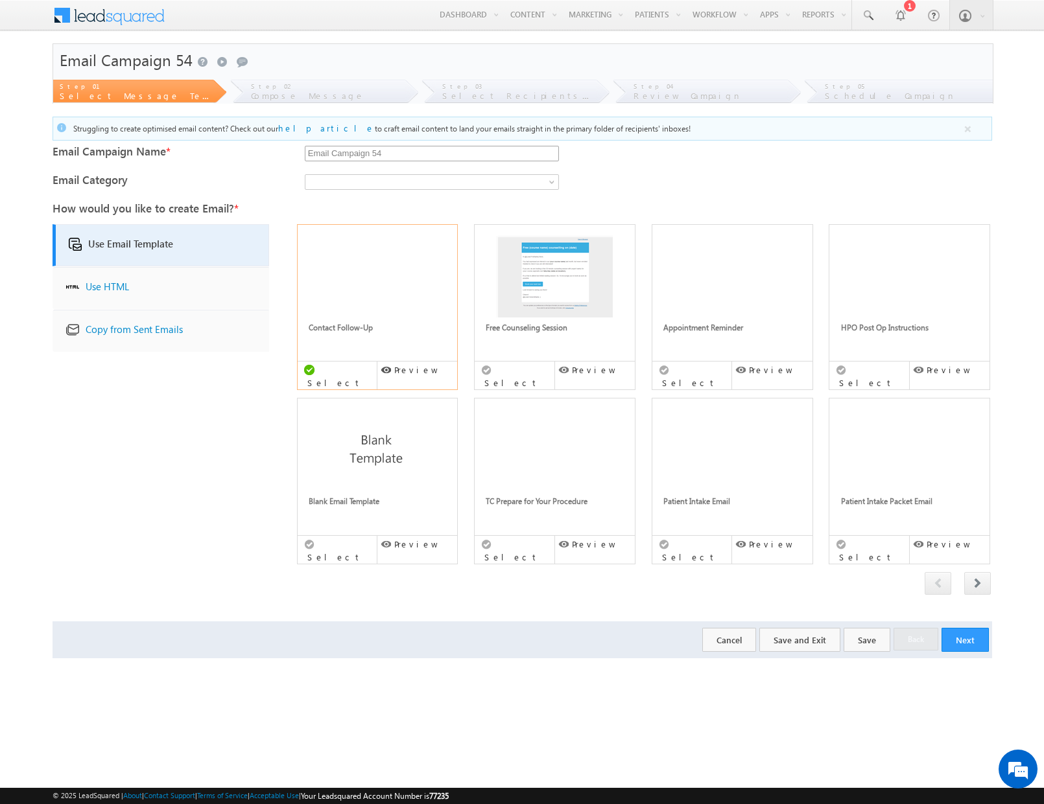
click at [362, 154] on input "Email Campaign 54" at bounding box center [432, 154] width 254 height 16
type input "Test Email Campaing 1"
click at [390, 449] on img at bounding box center [377, 452] width 124 height 91
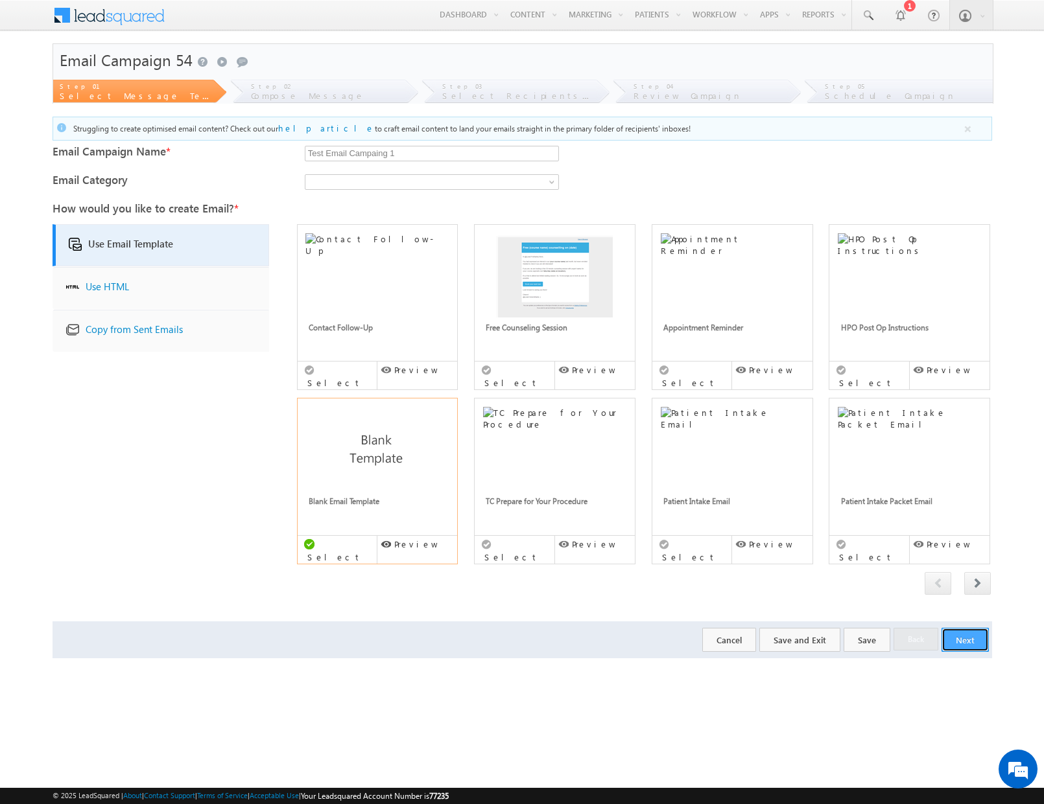
click at [959, 628] on button "Next" at bounding box center [964, 640] width 47 height 24
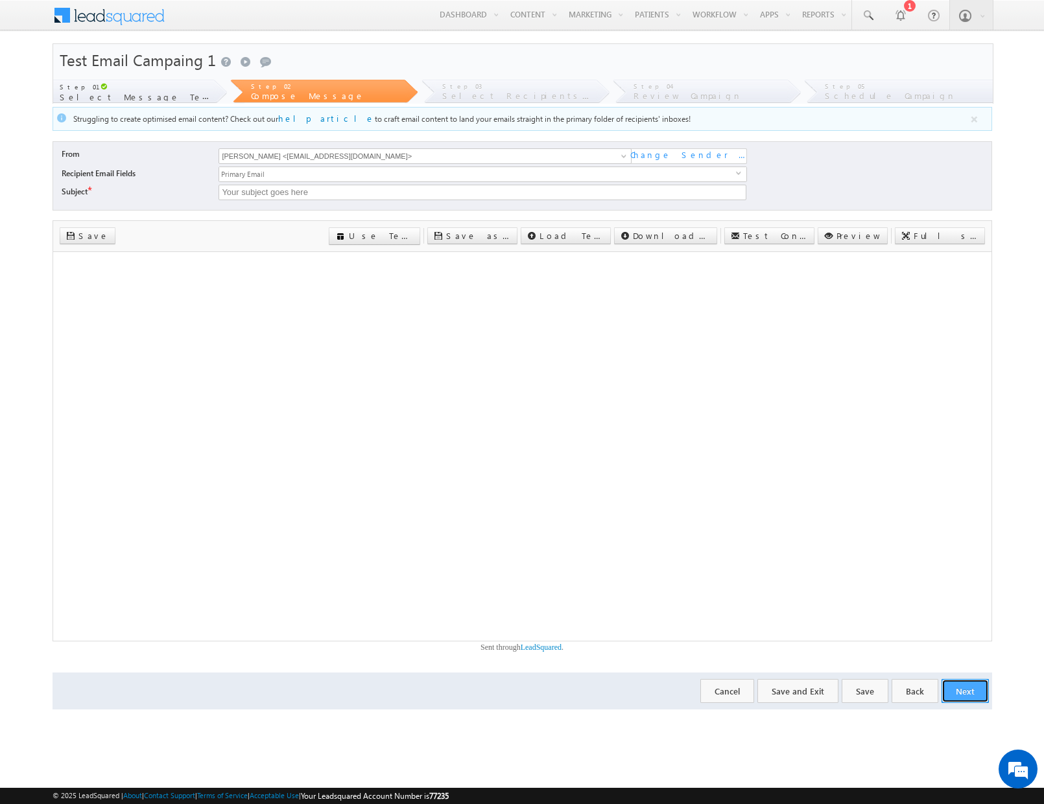
click at [969, 690] on button "Next" at bounding box center [964, 691] width 47 height 24
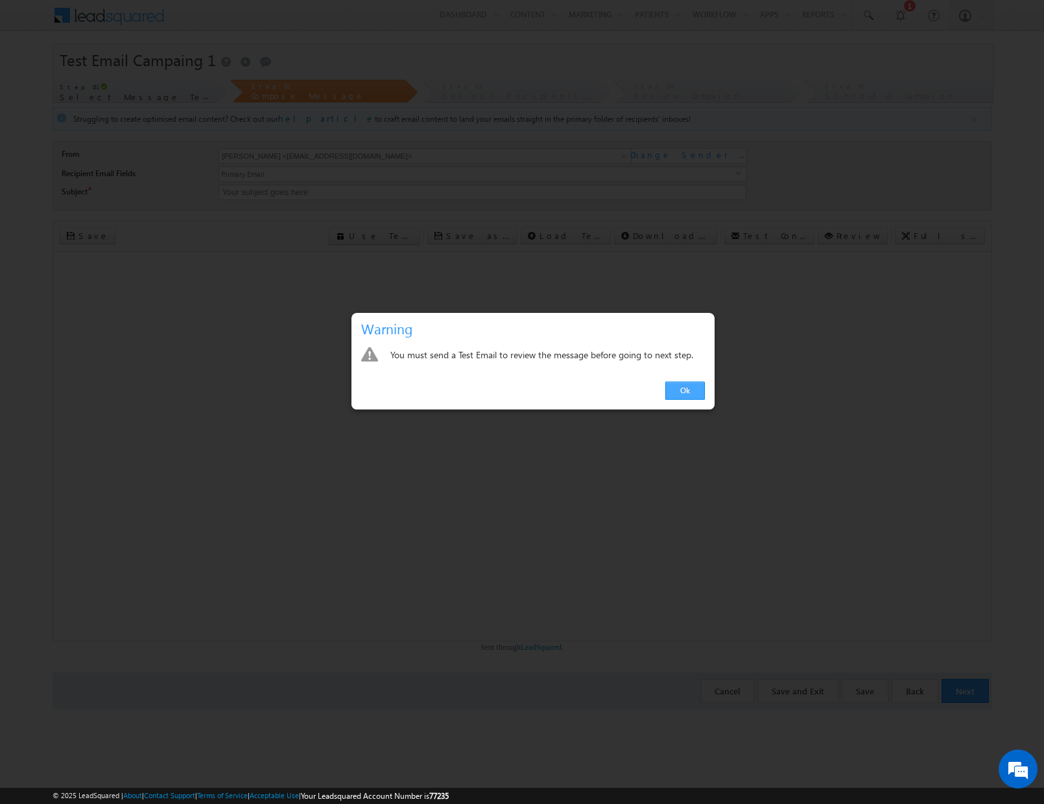
click at [672, 394] on link "Ok" at bounding box center [685, 391] width 40 height 18
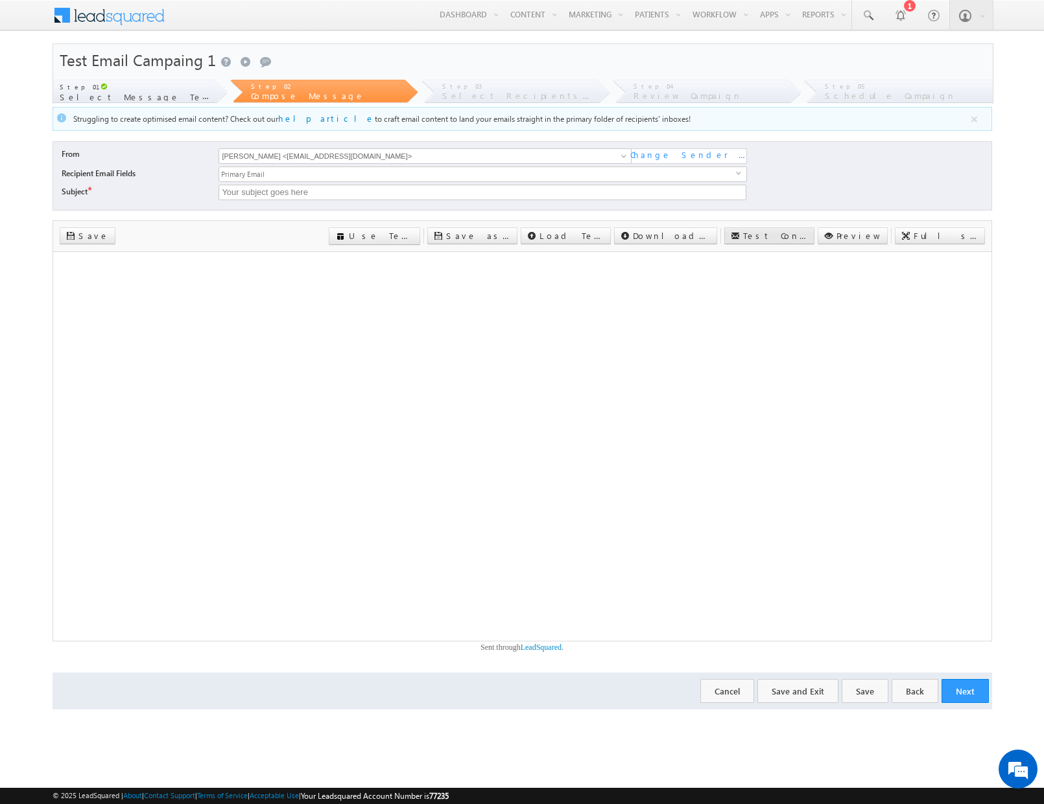
click at [808, 235] on label "Test Content" at bounding box center [775, 236] width 65 height 12
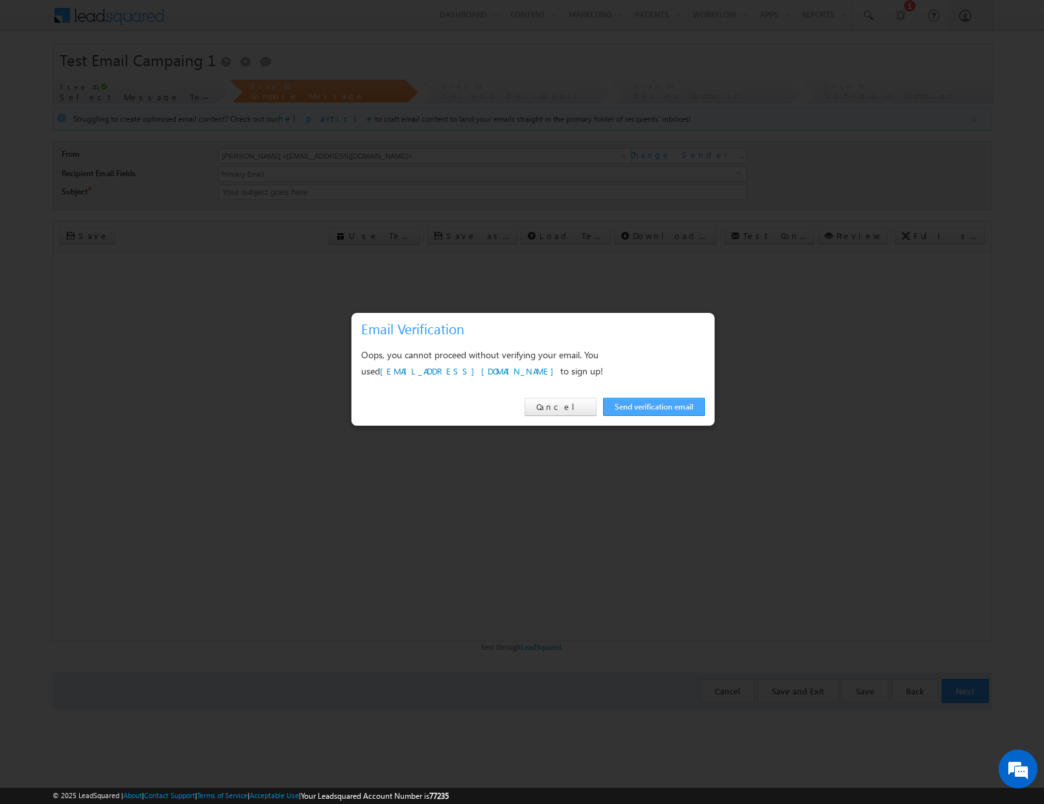
click at [642, 404] on link "Send verification email" at bounding box center [654, 407] width 102 height 18
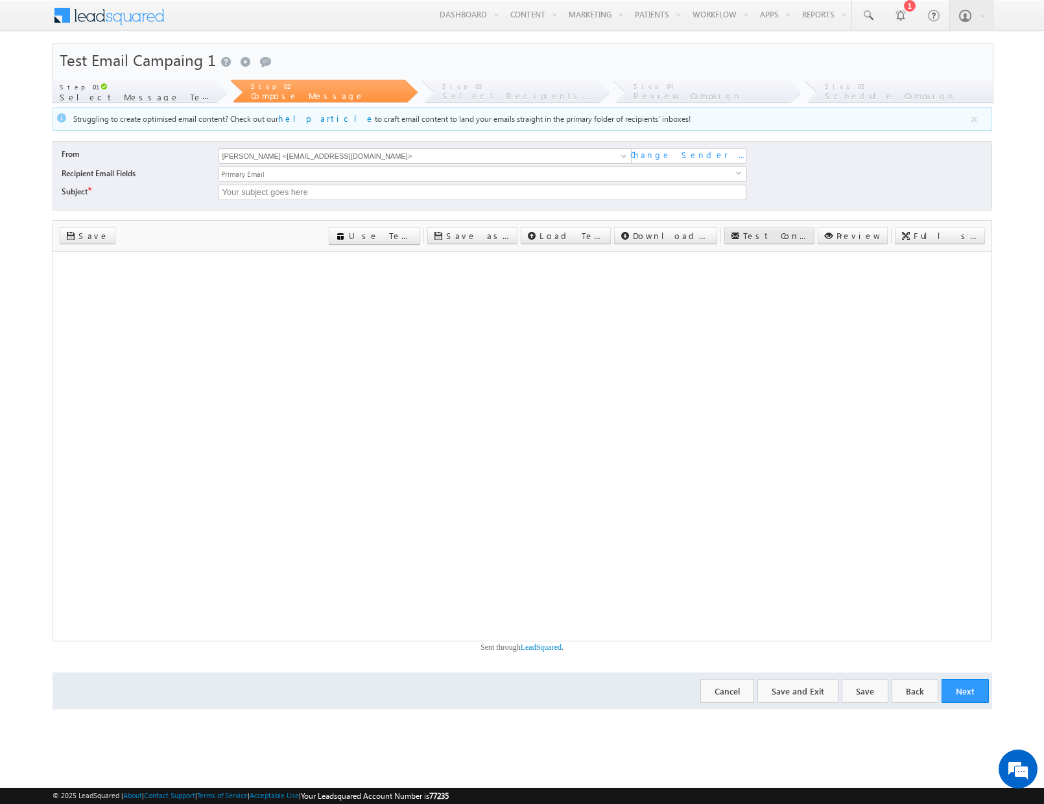
click at [808, 239] on label "Test Content" at bounding box center [775, 236] width 65 height 12
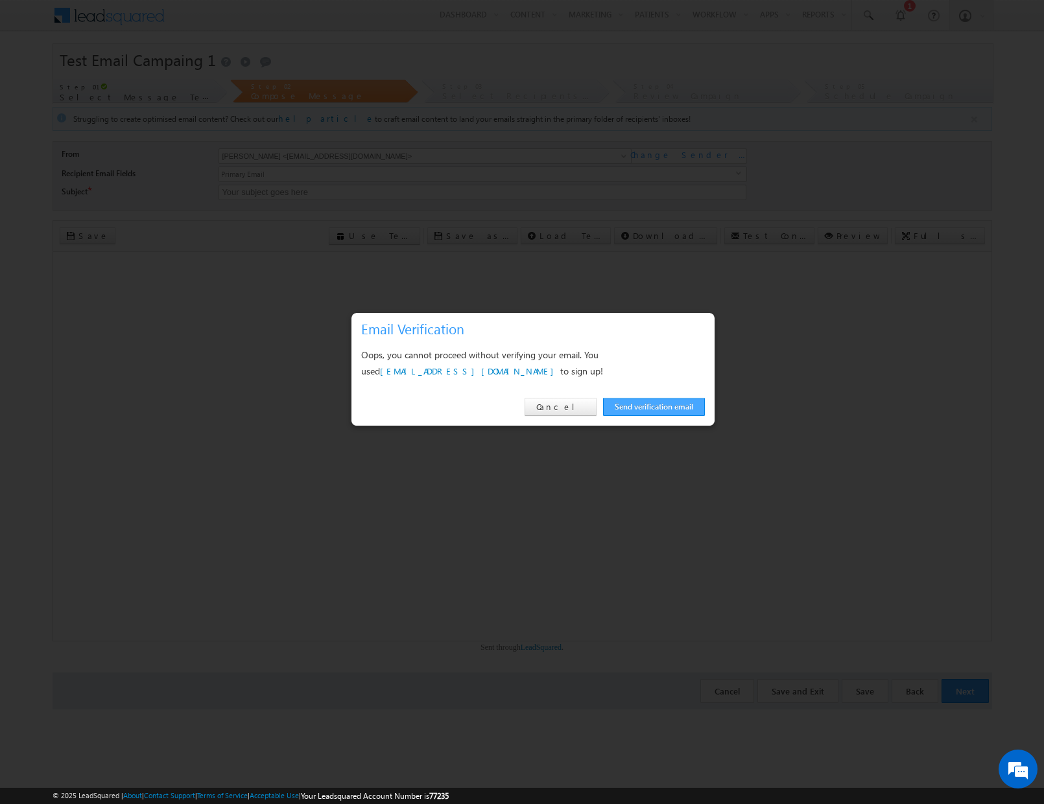
click at [646, 406] on link "Send verification email" at bounding box center [654, 407] width 102 height 18
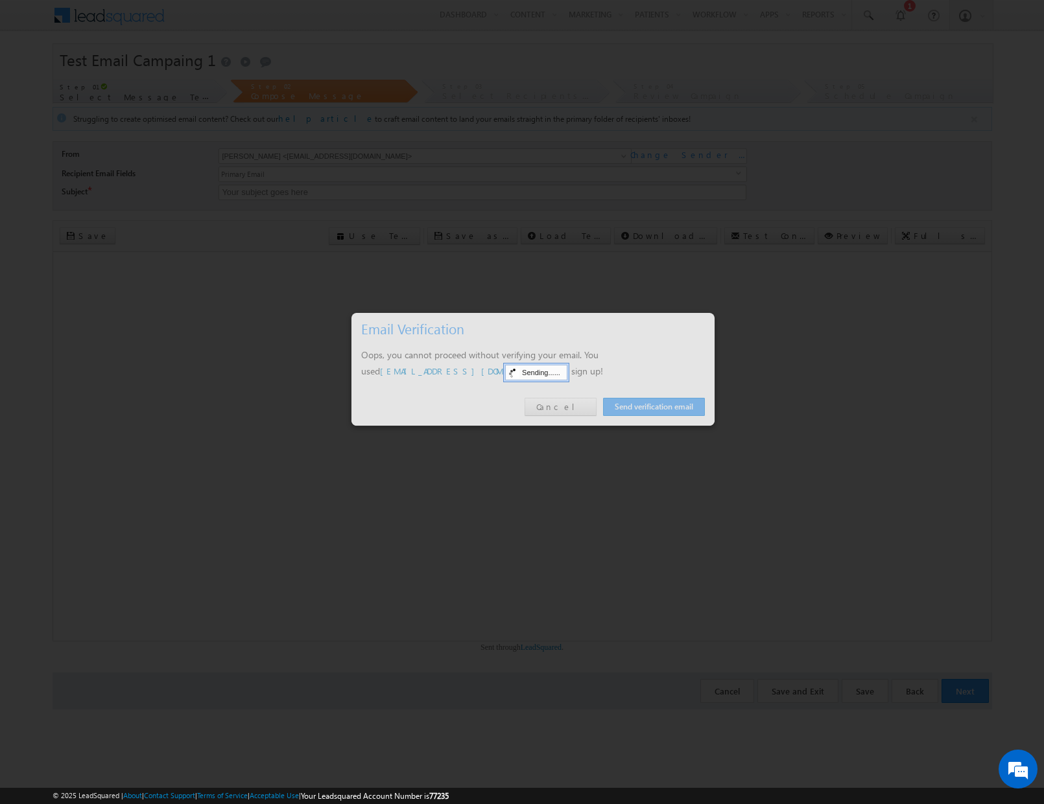
click at [556, 384] on div at bounding box center [532, 369] width 363 height 113
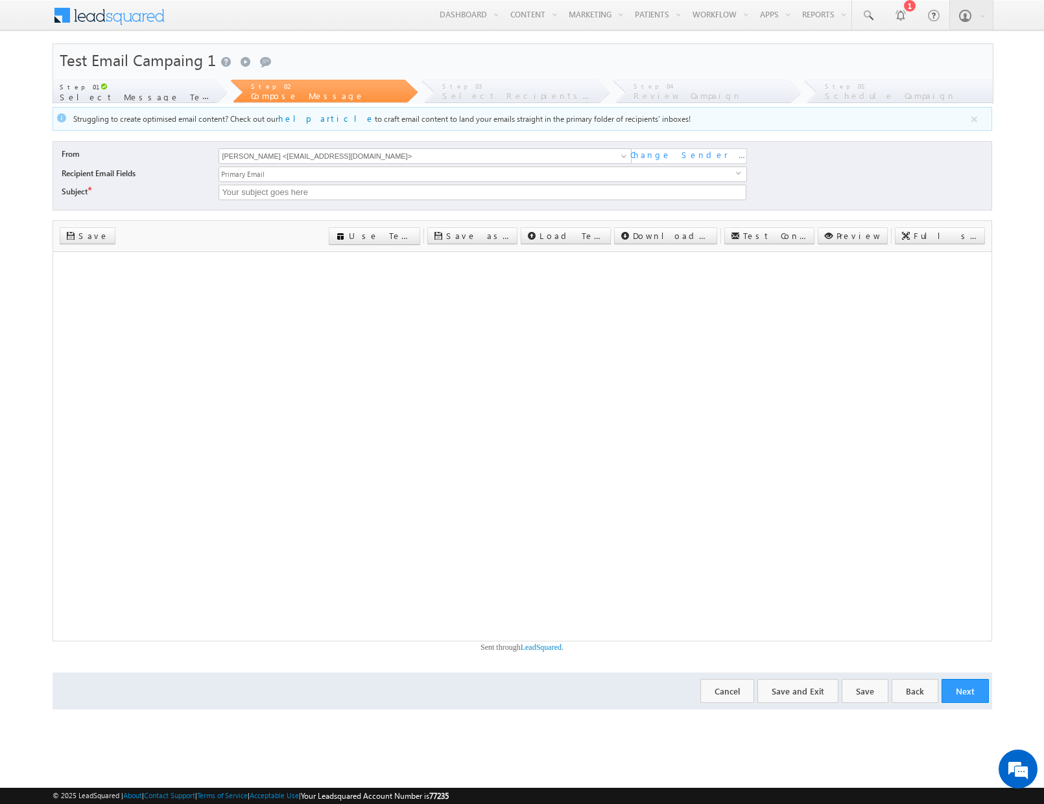
click at [180, 63] on div "Test Email Campaing 1 Send a smile Send a frown Submit feedback" at bounding box center [522, 60] width 939 height 32
click at [212, 58] on div "Test Email Campaing 1 Send a smile Send a frown Submit feedback" at bounding box center [522, 60] width 939 height 32
click at [967, 686] on button "Next" at bounding box center [964, 691] width 47 height 24
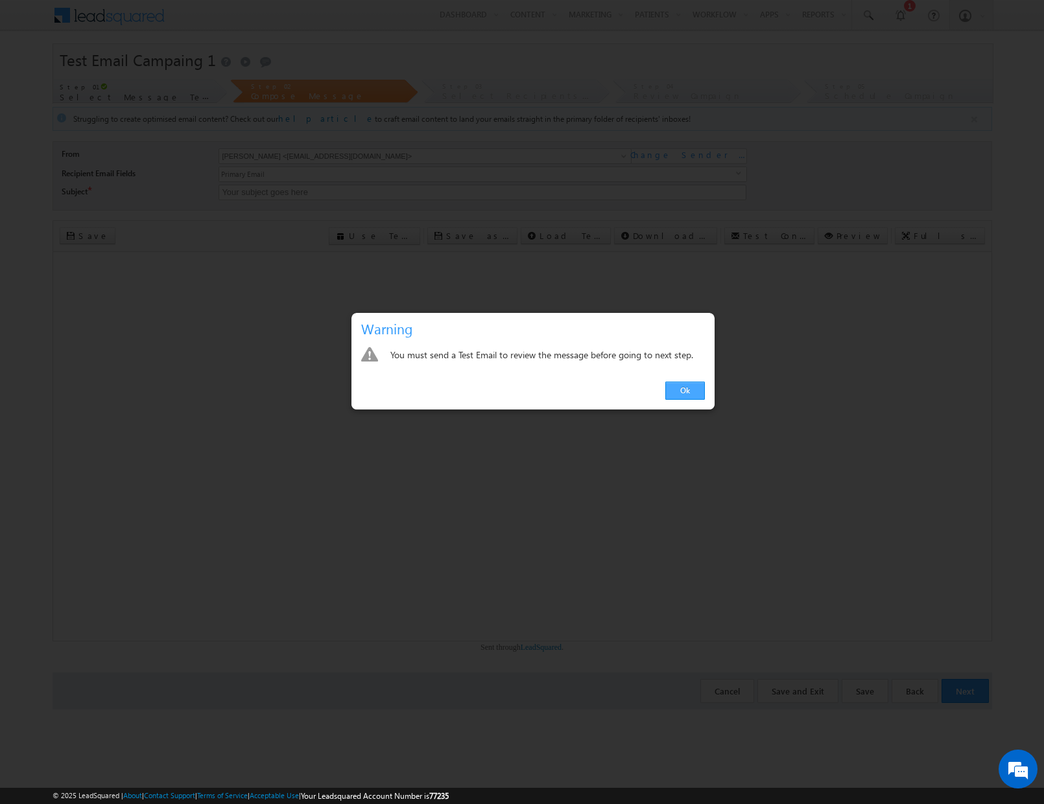
click at [684, 390] on link "Ok" at bounding box center [685, 391] width 40 height 18
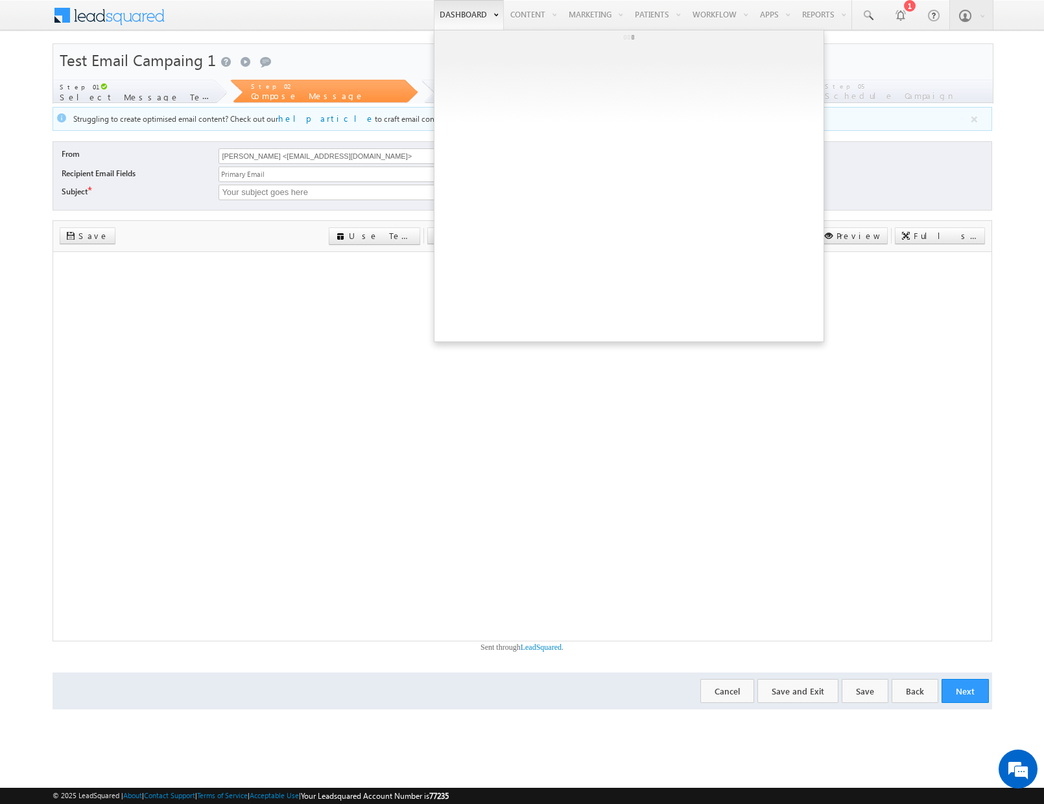
click at [455, 10] on link "Dashboard" at bounding box center [469, 15] width 70 height 30
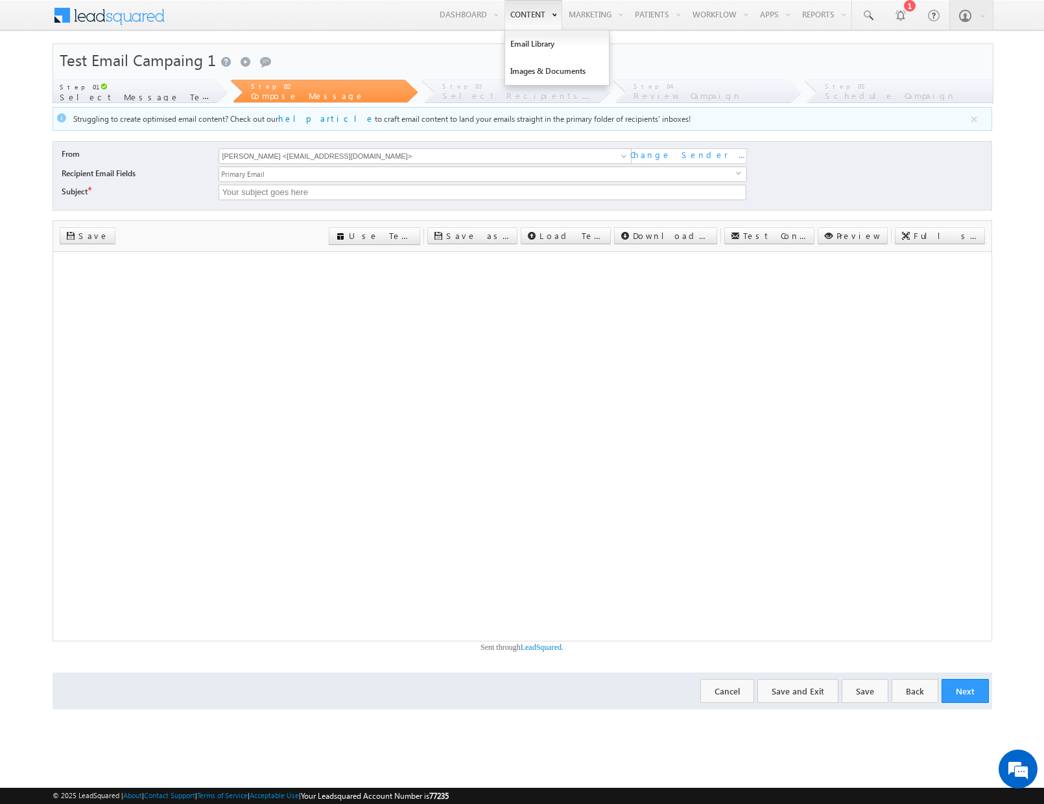
click at [519, 20] on link "Content" at bounding box center [533, 15] width 58 height 30
click at [902, 15] on div at bounding box center [899, 14] width 13 height 13
